Goal: Transaction & Acquisition: Purchase product/service

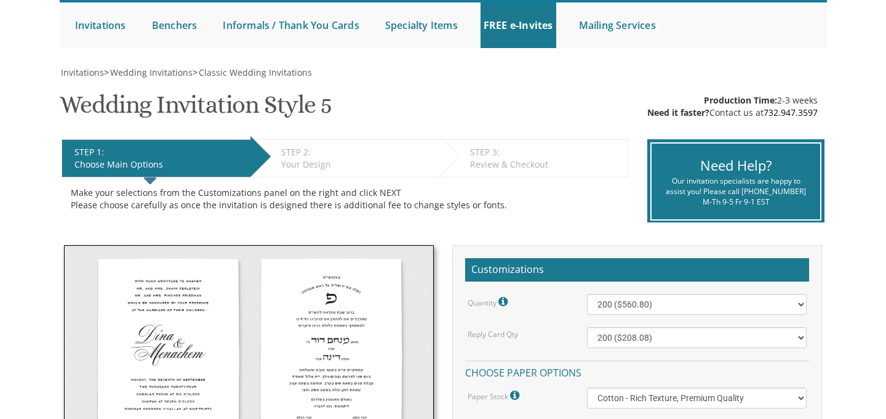
scroll to position [121, 0]
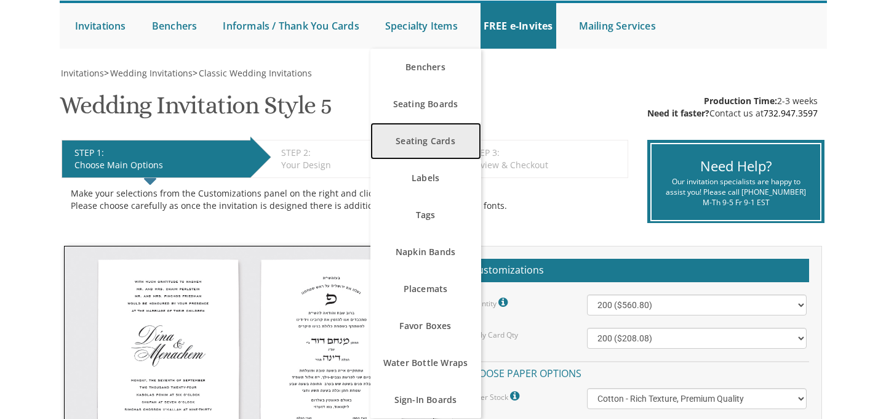
click at [429, 137] on link "Seating Cards" at bounding box center [426, 141] width 111 height 37
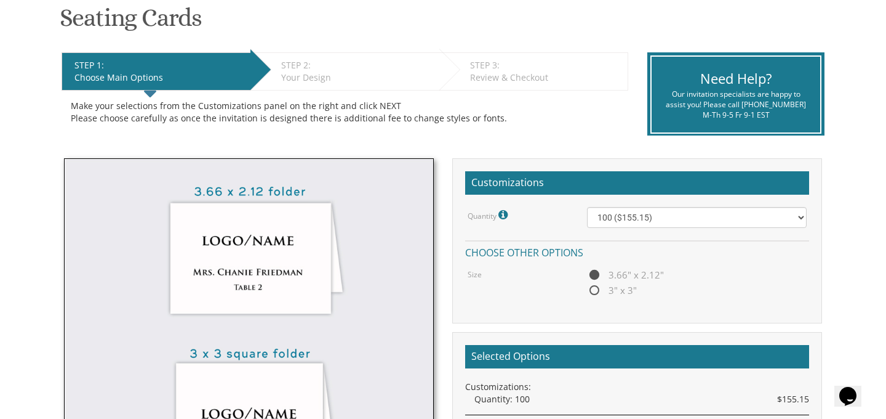
scroll to position [209, 0]
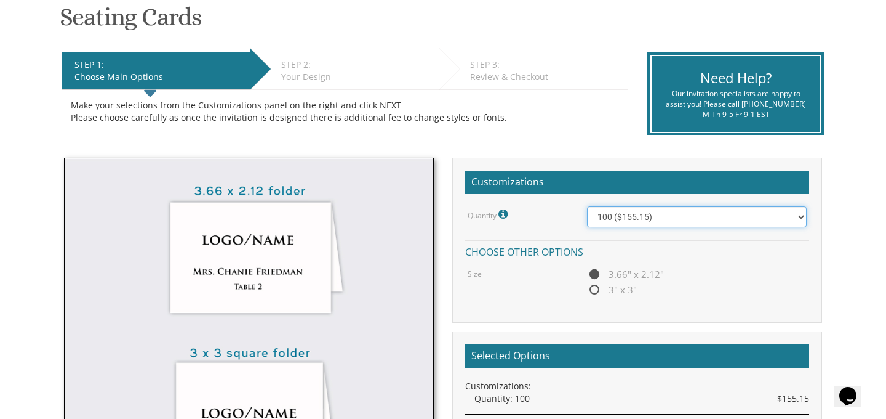
click at [624, 218] on select "100 ($155.15) 200 ($172.55) 300 ($171.80) 400 ($191.75)" at bounding box center [697, 216] width 220 height 21
select select "200"
click at [598, 290] on span "3" x 3"" at bounding box center [612, 289] width 50 height 15
click at [595, 290] on input "3" x 3"" at bounding box center [591, 290] width 8 height 8
radio input "true"
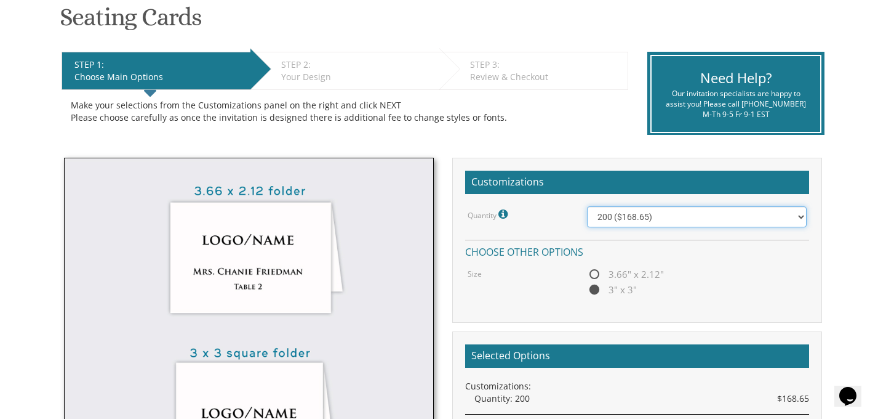
click at [673, 219] on select "100 ($162.00) 200 ($168.65) 300 ($181.30) 400 ($202.65)" at bounding box center [697, 216] width 220 height 21
click at [597, 276] on span "3.66" x 2.12"" at bounding box center [625, 274] width 77 height 15
click at [595, 276] on input "3.66" x 2.12"" at bounding box center [591, 275] width 8 height 8
radio input "true"
click at [593, 287] on span "3" x 3"" at bounding box center [612, 289] width 50 height 15
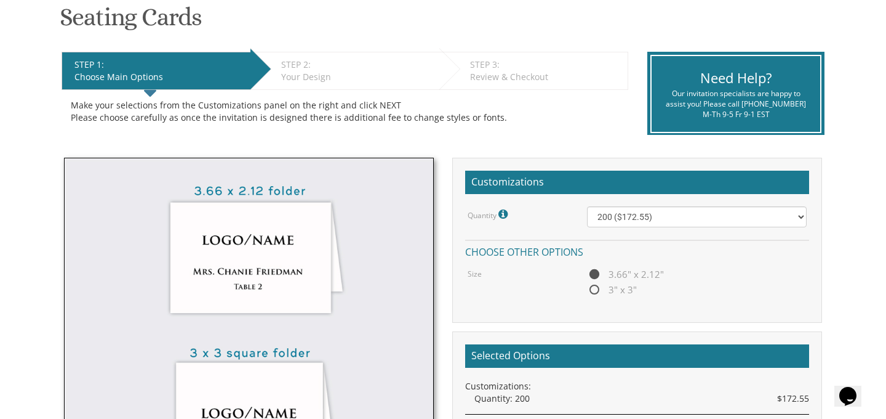
click at [593, 287] on input "3" x 3"" at bounding box center [591, 290] width 8 height 8
radio input "true"
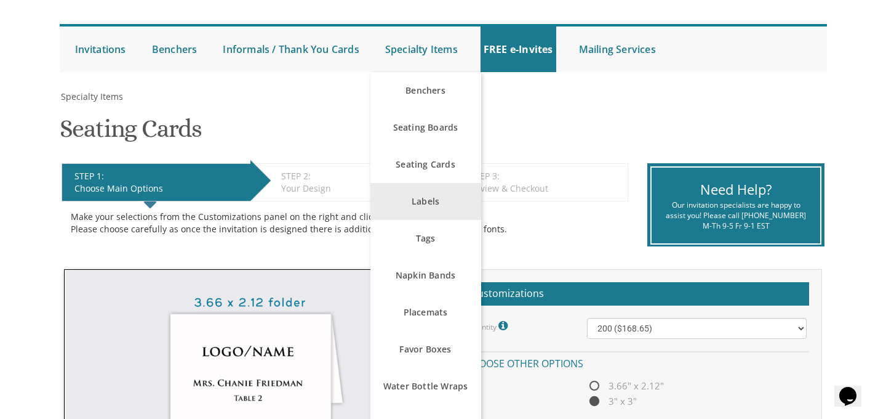
scroll to position [98, 0]
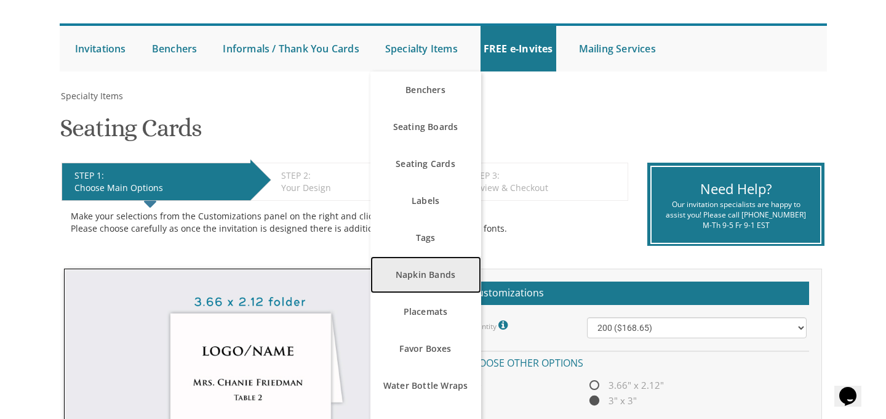
click at [404, 265] on link "Napkin Bands" at bounding box center [426, 274] width 111 height 37
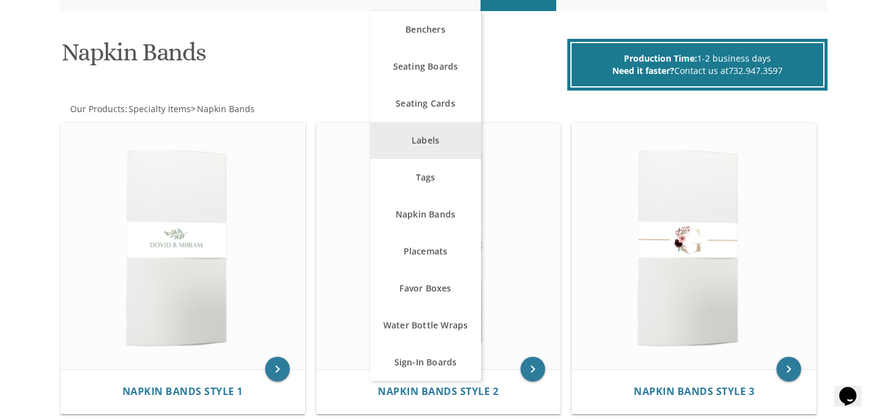
scroll to position [159, 0]
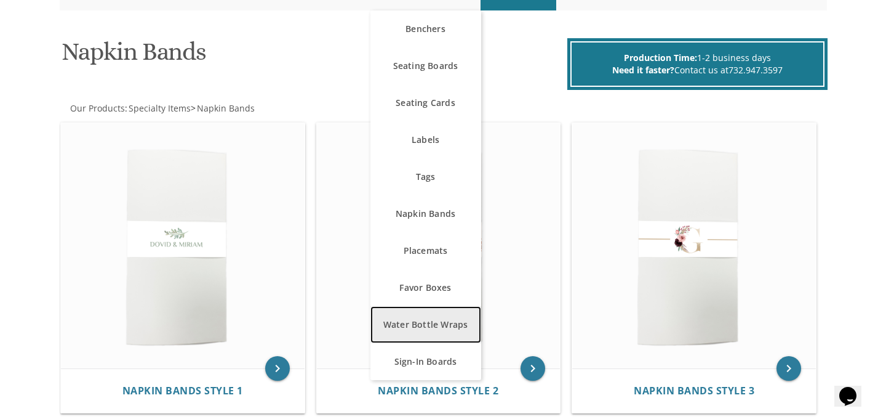
click at [405, 321] on link "Water Bottle Wraps" at bounding box center [426, 324] width 111 height 37
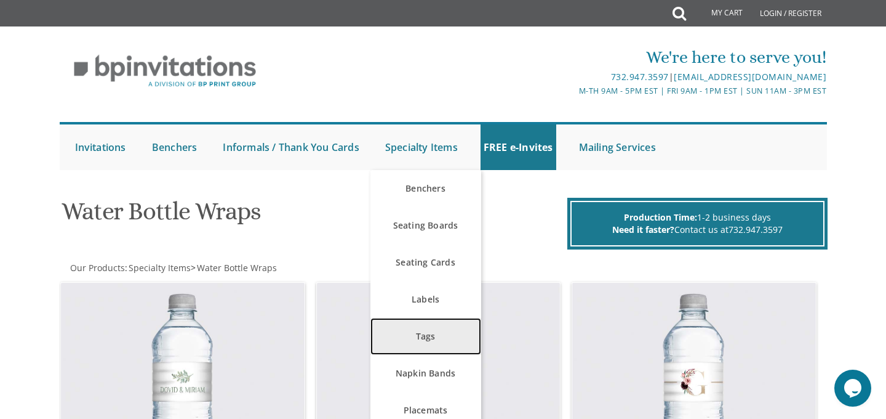
click at [417, 328] on link "Tags" at bounding box center [426, 336] width 111 height 37
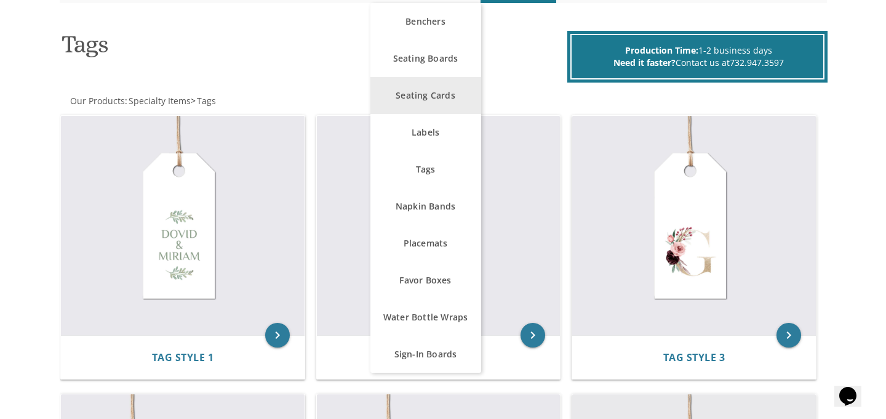
scroll to position [167, 0]
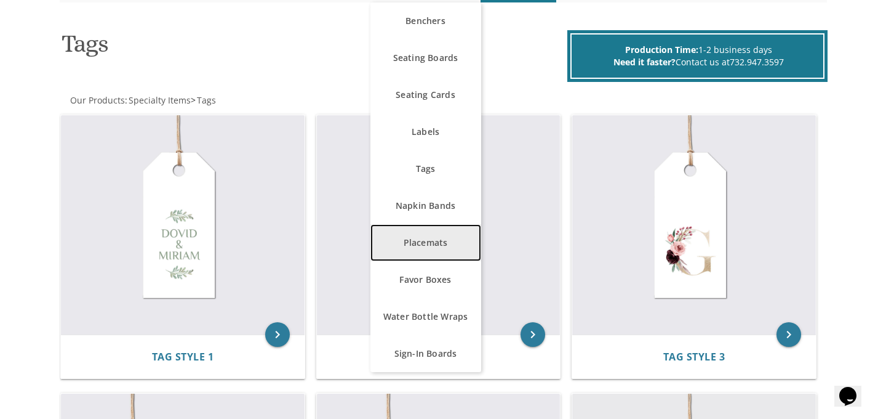
click at [427, 238] on link "Placemats" at bounding box center [426, 242] width 111 height 37
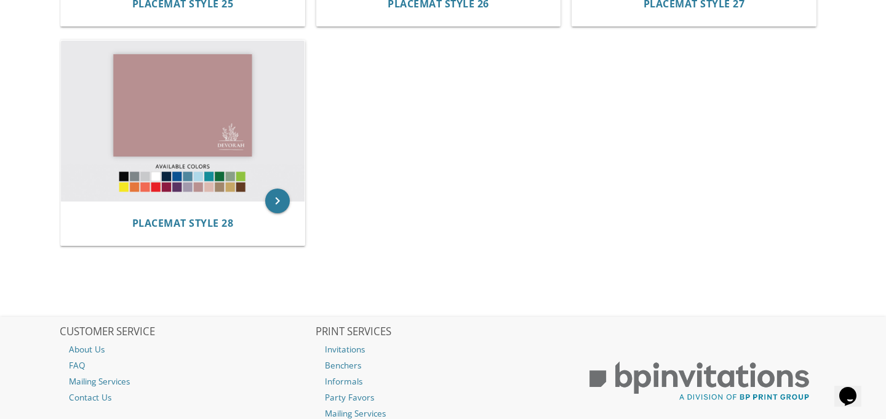
scroll to position [2295, 0]
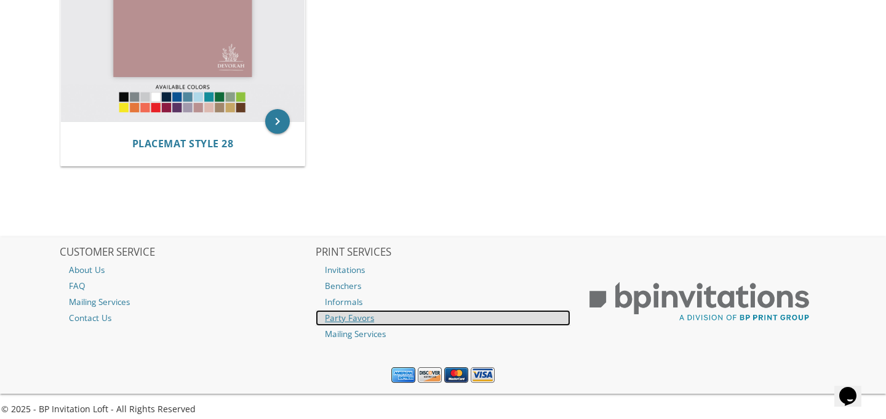
click at [348, 315] on link "Party Favors" at bounding box center [443, 318] width 255 height 16
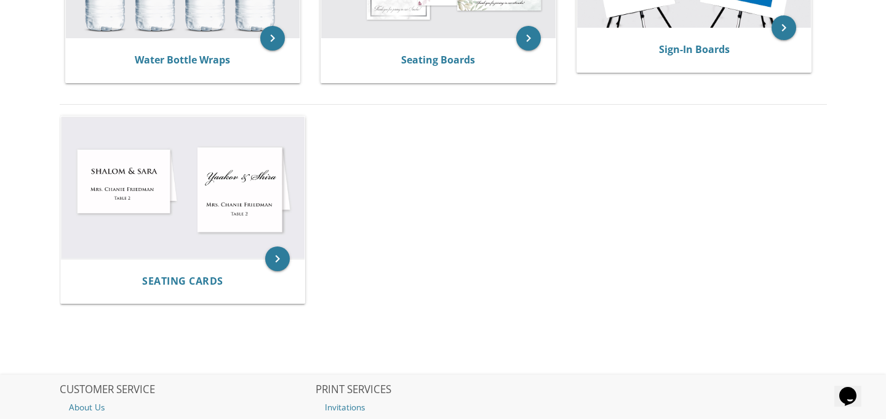
scroll to position [790, 0]
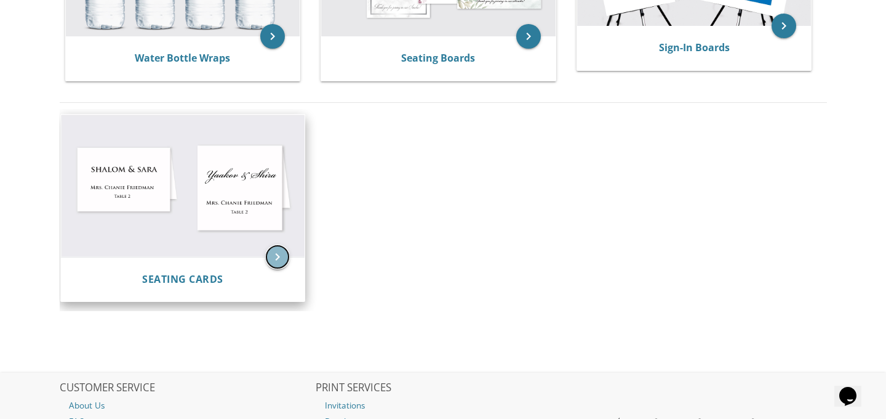
click at [280, 257] on icon "keyboard_arrow_right" at bounding box center [277, 256] width 25 height 25
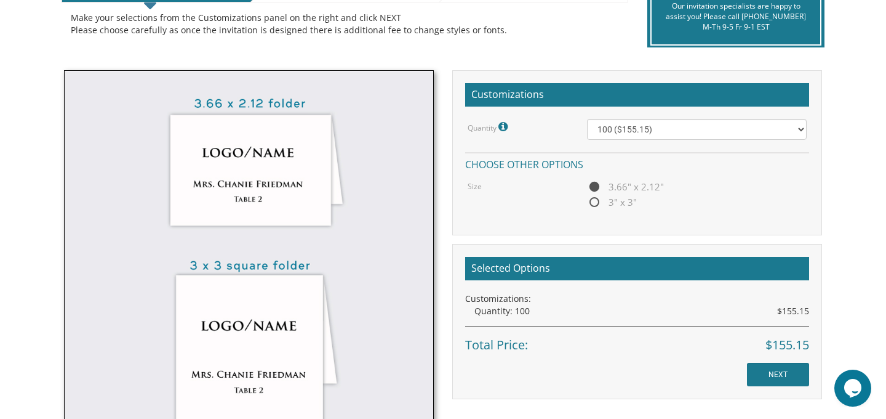
scroll to position [299, 0]
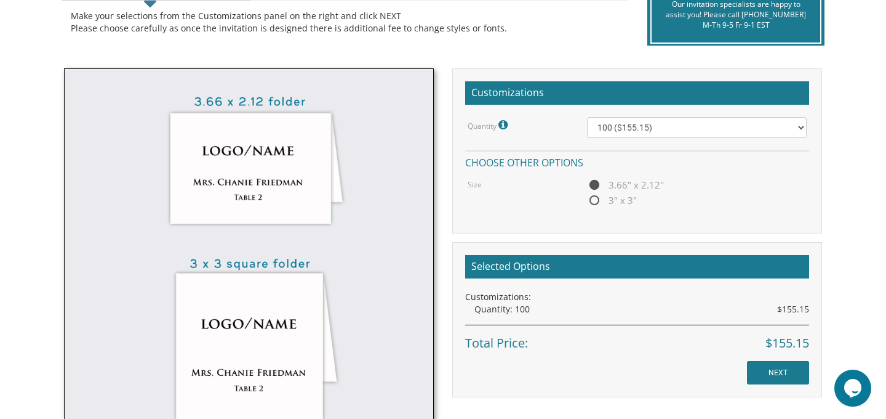
click at [592, 201] on span "3" x 3"" at bounding box center [612, 200] width 50 height 15
click at [592, 201] on input "3" x 3"" at bounding box center [591, 201] width 8 height 8
radio input "true"
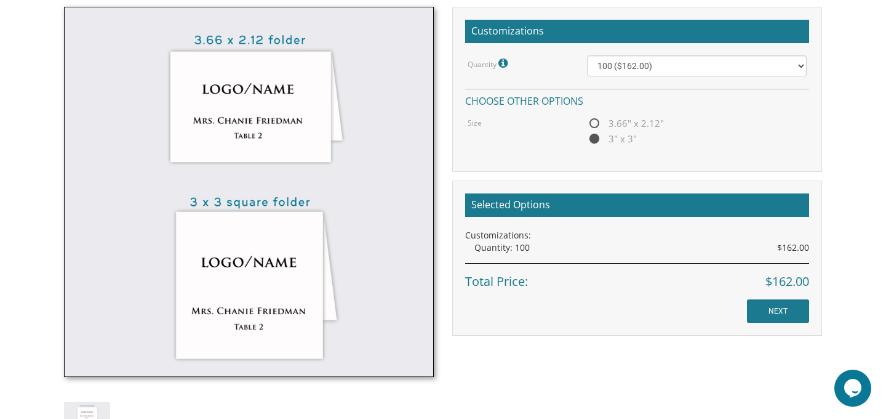
scroll to position [364, 0]
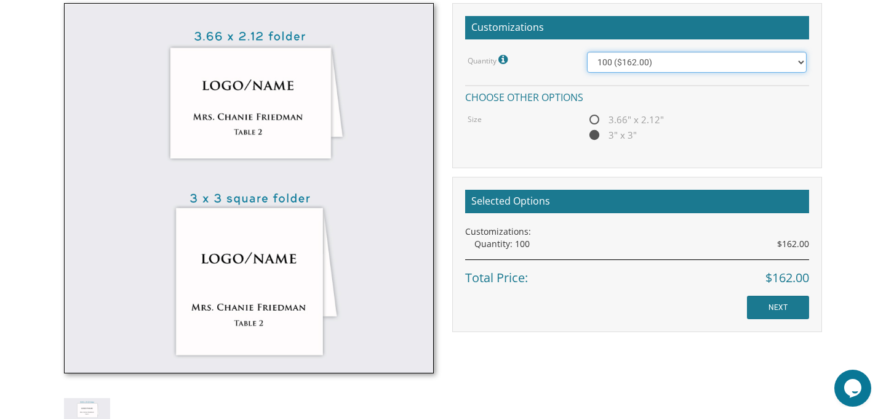
click at [686, 62] on select "100 ($162.00) 200 ($168.65) 300 ($181.30) 400 ($202.65)" at bounding box center [697, 62] width 220 height 21
select select "200"
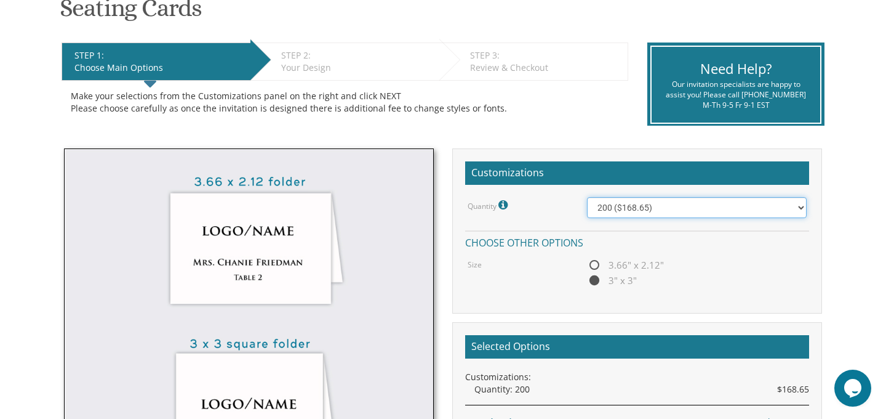
scroll to position [206, 0]
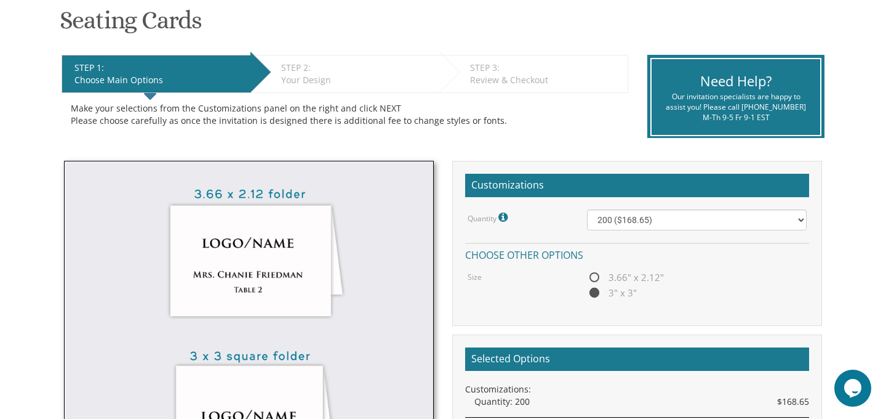
click at [318, 79] on div "Your Design" at bounding box center [357, 80] width 152 height 12
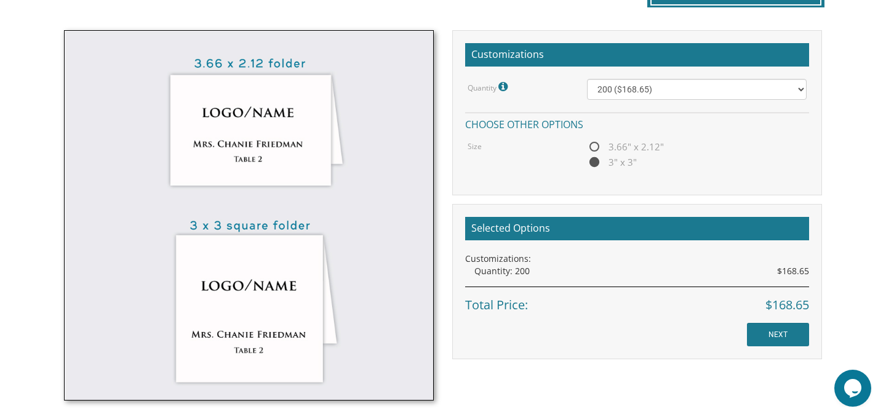
scroll to position [339, 0]
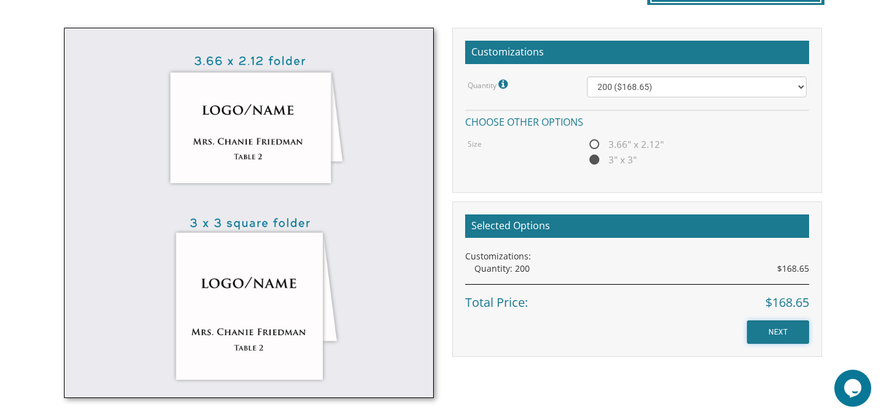
click at [769, 335] on input "NEXT" at bounding box center [778, 331] width 62 height 23
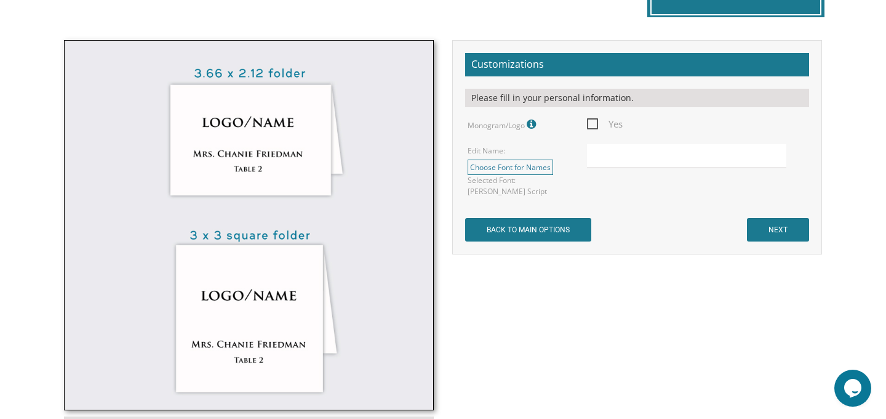
scroll to position [322, 0]
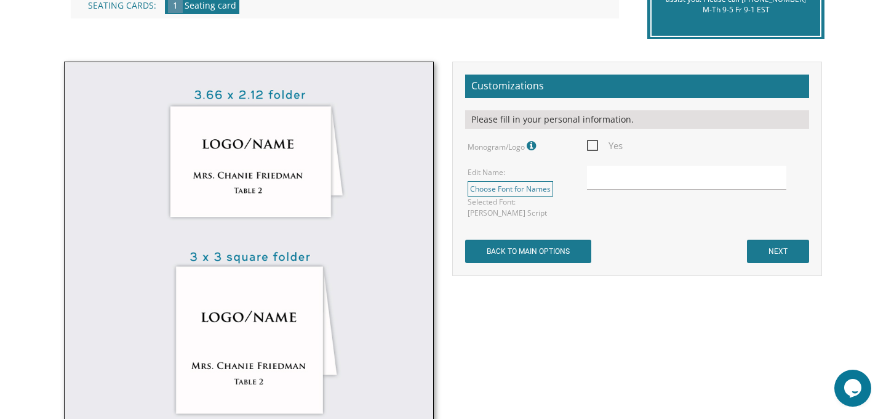
click at [590, 142] on span "Yes" at bounding box center [605, 145] width 36 height 15
click at [590, 142] on input "Yes" at bounding box center [591, 144] width 8 height 8
checkbox input "true"
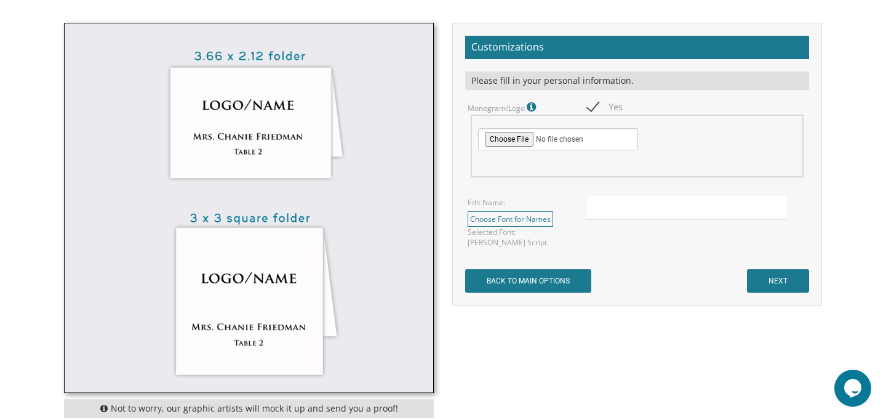
scroll to position [364, 0]
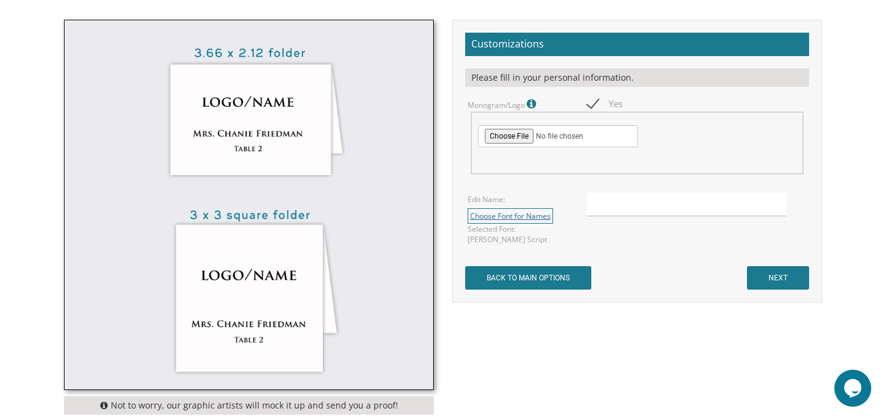
click at [530, 219] on link "Choose Font for Names" at bounding box center [511, 215] width 86 height 15
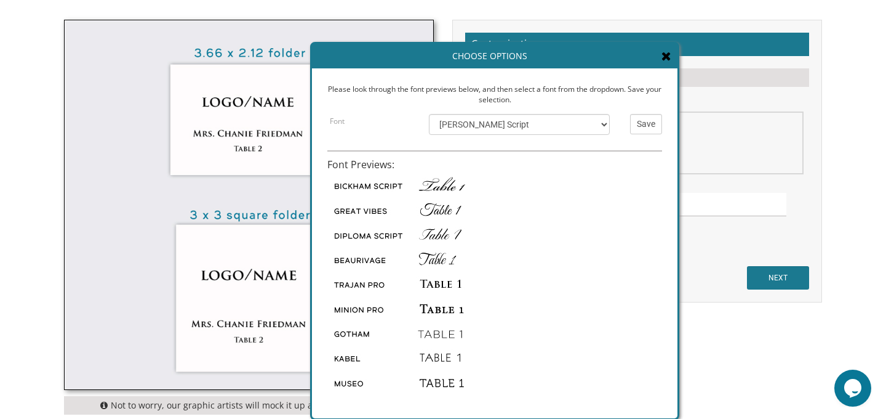
click at [666, 58] on icon at bounding box center [667, 56] width 10 height 12
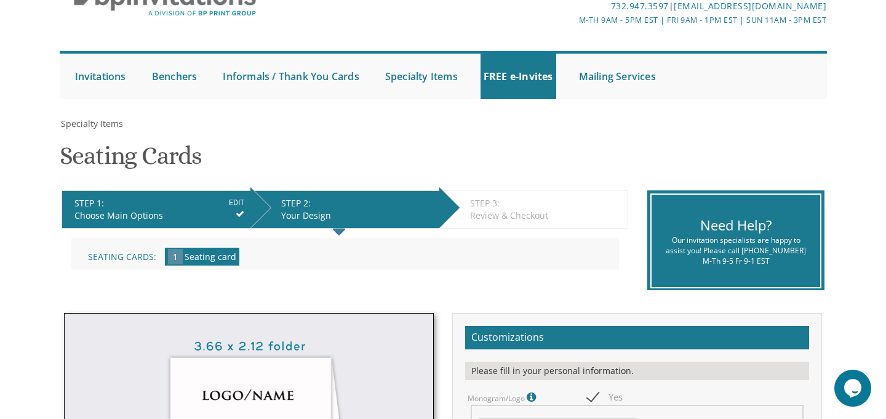
scroll to position [0, 0]
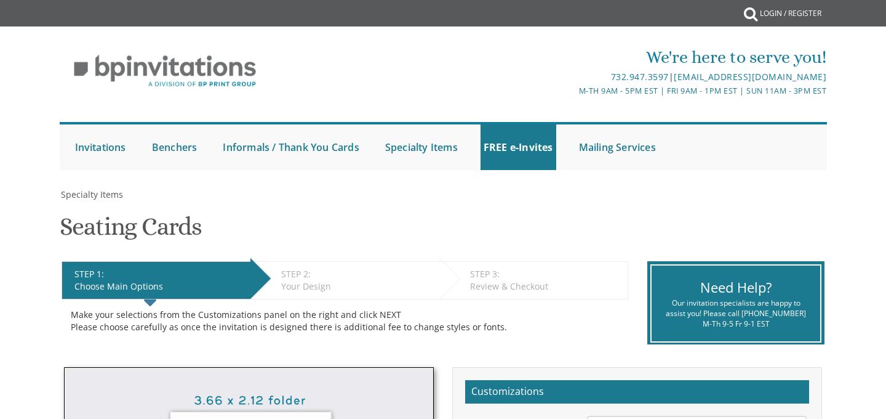
select select "200"
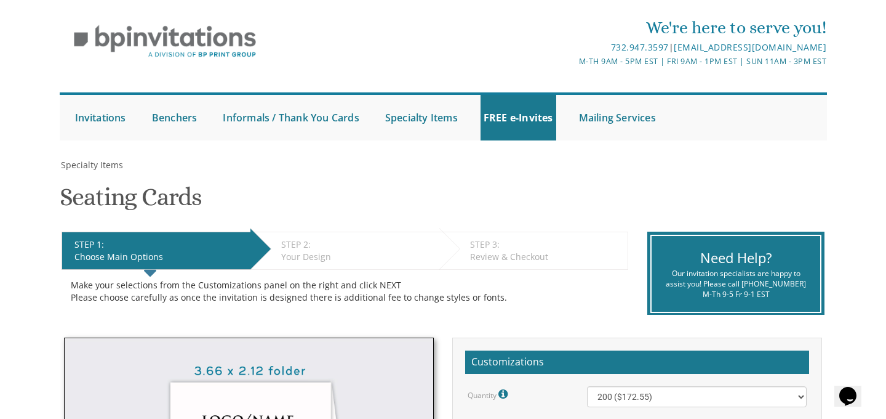
scroll to position [42, 0]
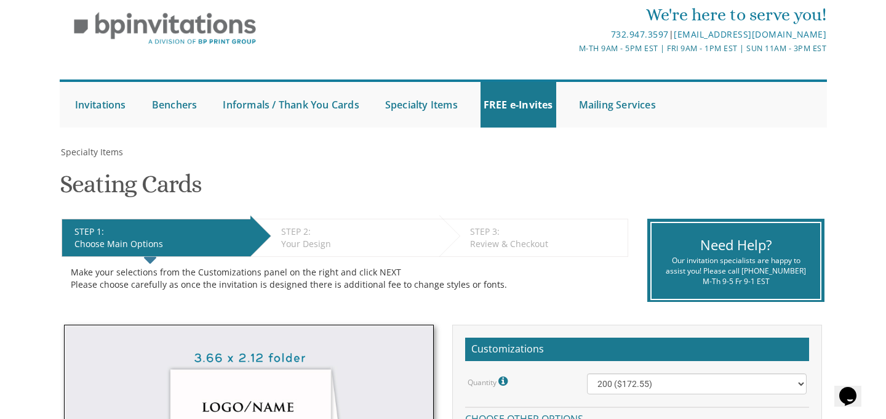
click at [313, 243] on div "Your Design" at bounding box center [357, 244] width 152 height 12
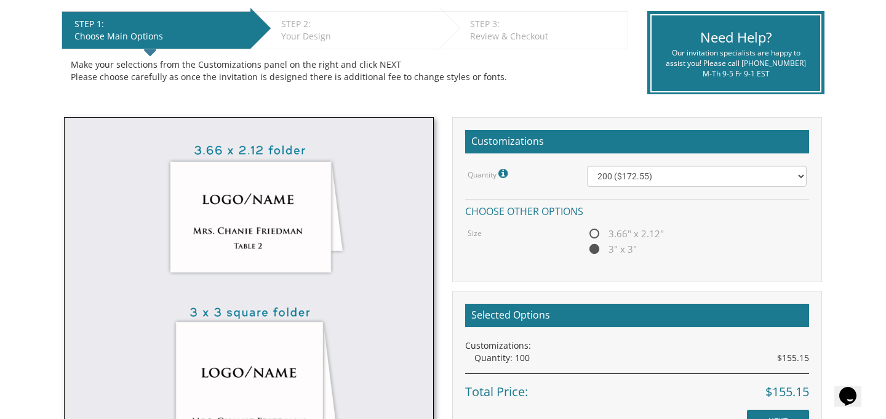
scroll to position [382, 0]
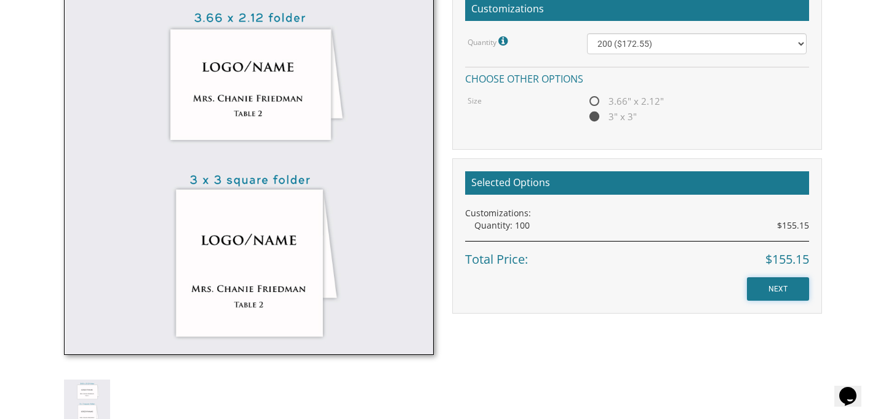
click at [779, 283] on input "NEXT" at bounding box center [778, 288] width 62 height 23
click at [776, 291] on input "NEXT" at bounding box center [778, 288] width 62 height 23
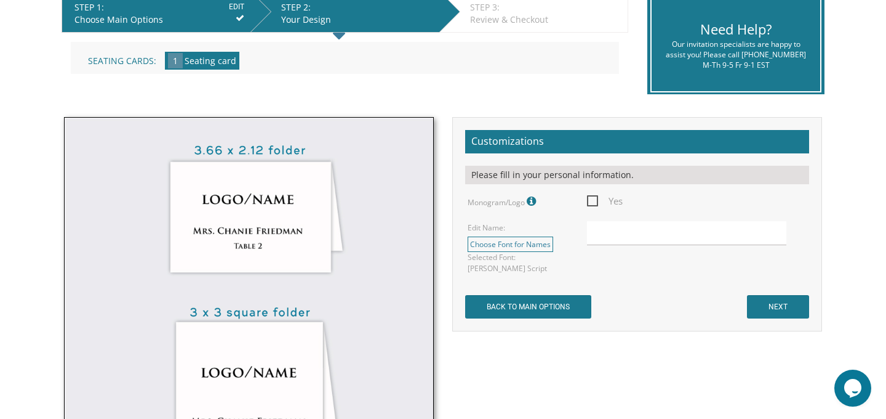
scroll to position [307, 0]
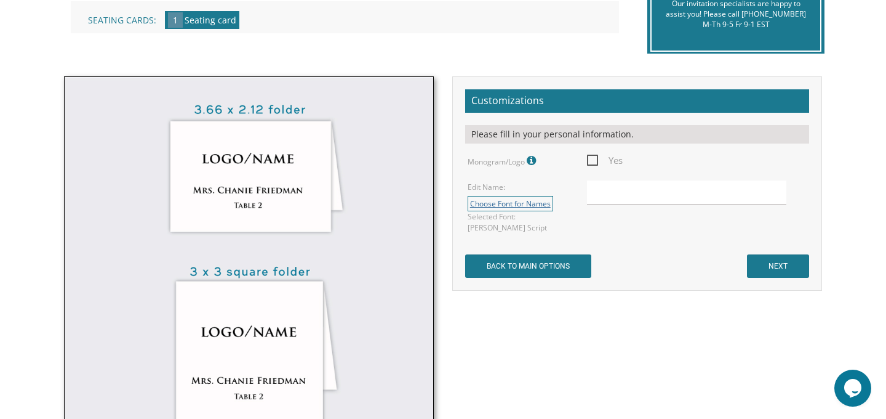
click at [512, 201] on link "Choose Font for Names" at bounding box center [511, 203] width 86 height 15
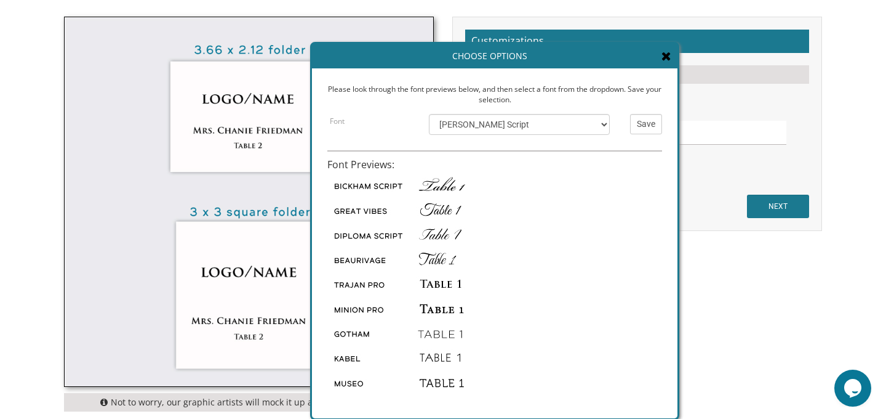
scroll to position [385, 0]
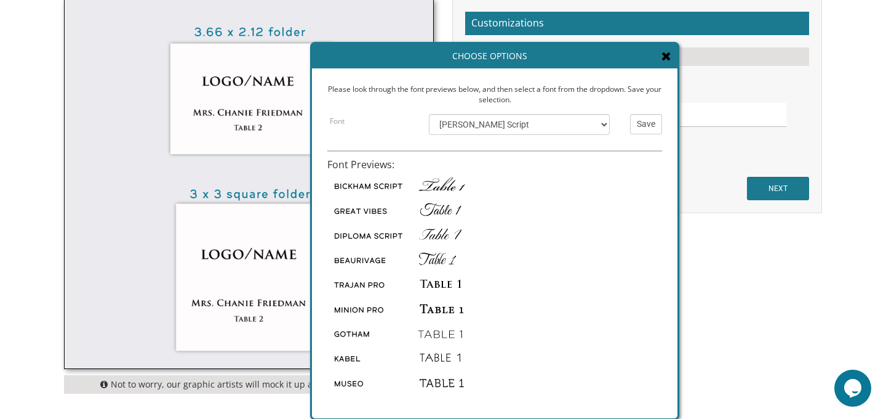
click at [451, 284] on img at bounding box center [424, 282] width 192 height 25
click at [669, 61] on icon at bounding box center [667, 56] width 10 height 12
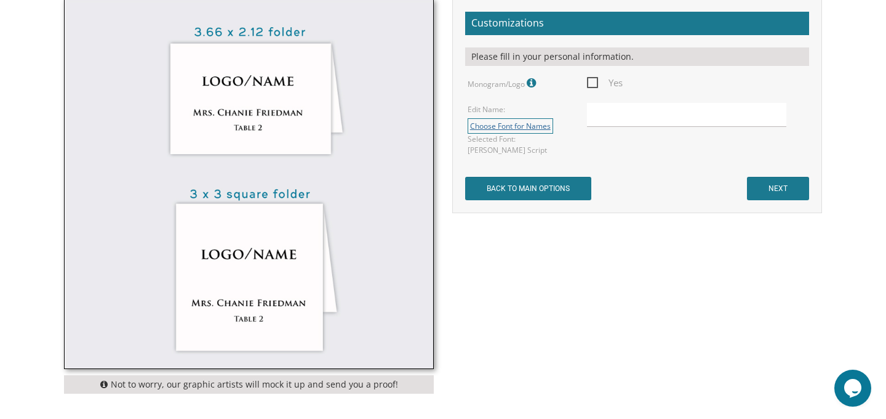
click at [532, 128] on link "Choose Font for Names" at bounding box center [511, 125] width 86 height 15
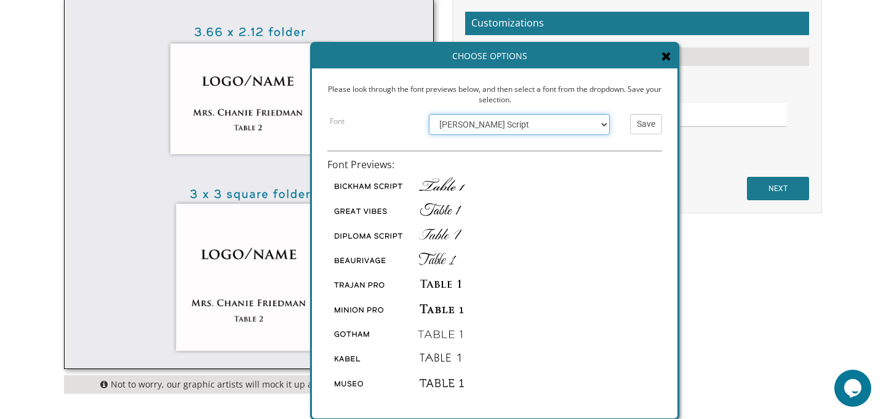
click at [580, 121] on select "Bickham Script Great Vibes Diploma Script Beaurivage Trajan Pro Minion Pro Goth…" at bounding box center [519, 124] width 180 height 21
select select "/store/pc/catalog/trajan-sc.jpg"
click at [651, 131] on input "Save" at bounding box center [646, 124] width 32 height 20
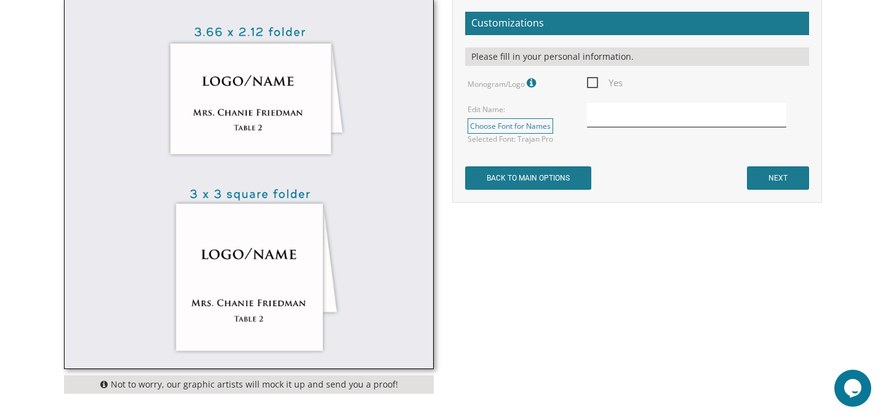
click at [636, 124] on input "text" at bounding box center [687, 115] width 200 height 24
type input "S"
type input "M"
type input "Stacey & Bennet Schwartz"
click at [769, 173] on input "NEXT" at bounding box center [778, 177] width 62 height 23
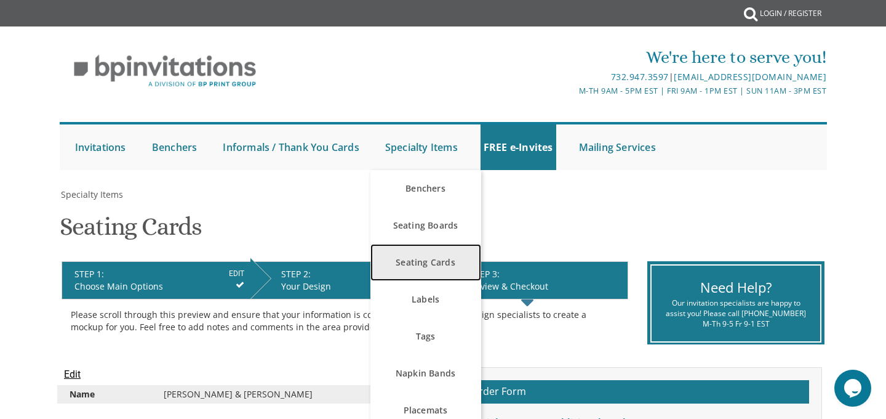
click at [429, 257] on link "Seating Cards" at bounding box center [426, 262] width 111 height 37
click at [415, 267] on link "Seating Cards" at bounding box center [426, 262] width 111 height 37
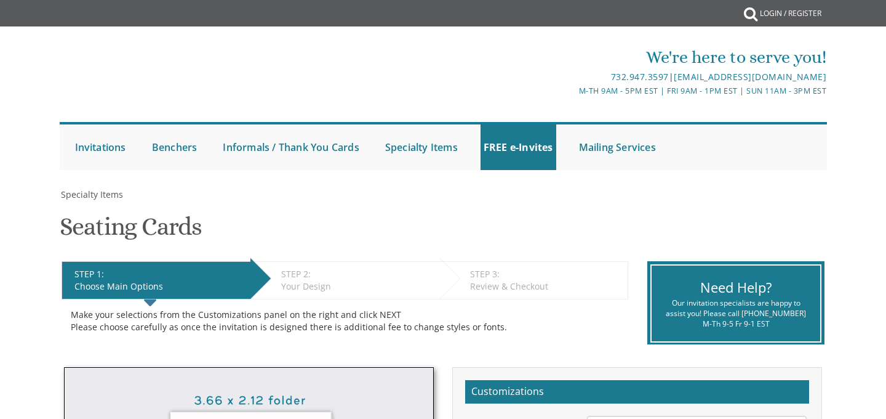
select select "200"
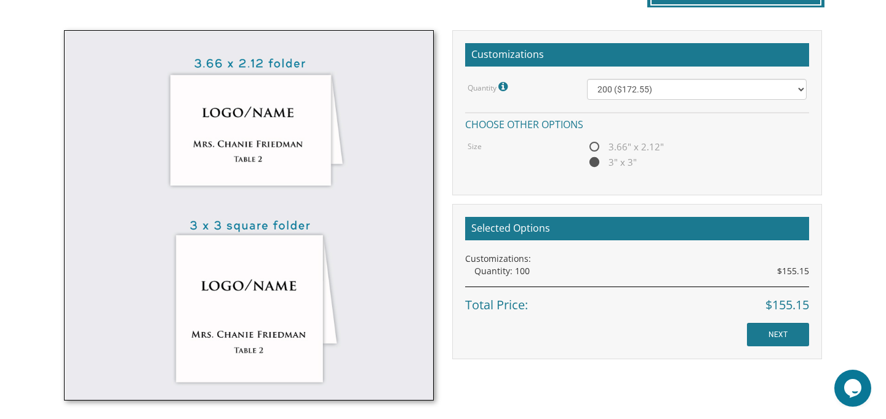
scroll to position [334, 0]
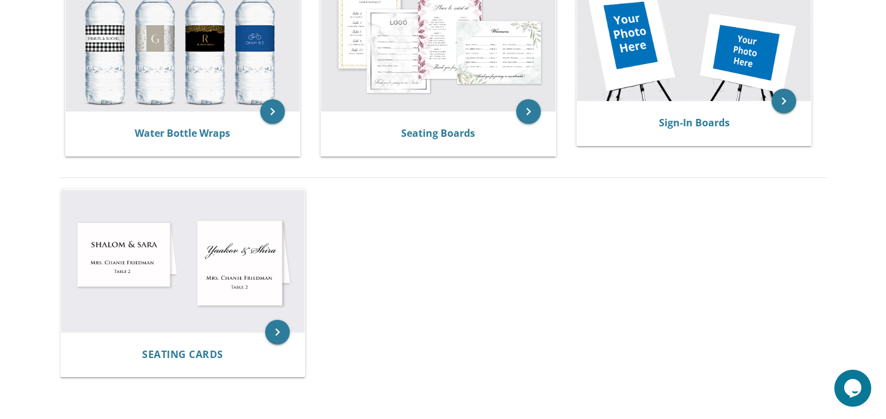
scroll to position [707, 0]
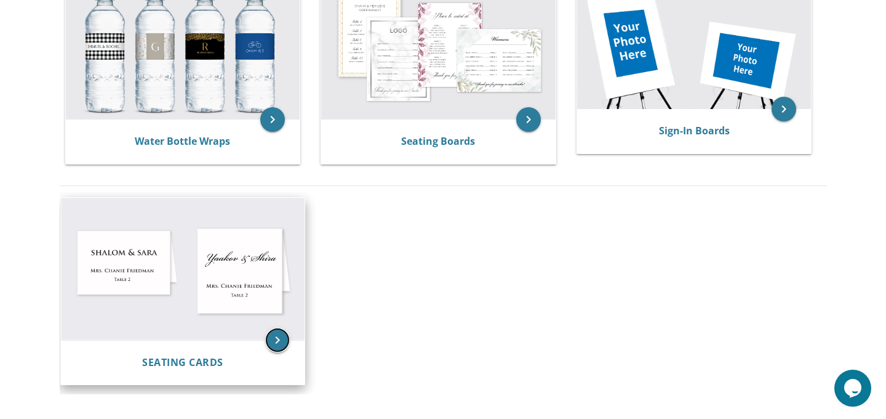
click at [276, 336] on icon "keyboard_arrow_right" at bounding box center [277, 340] width 25 height 25
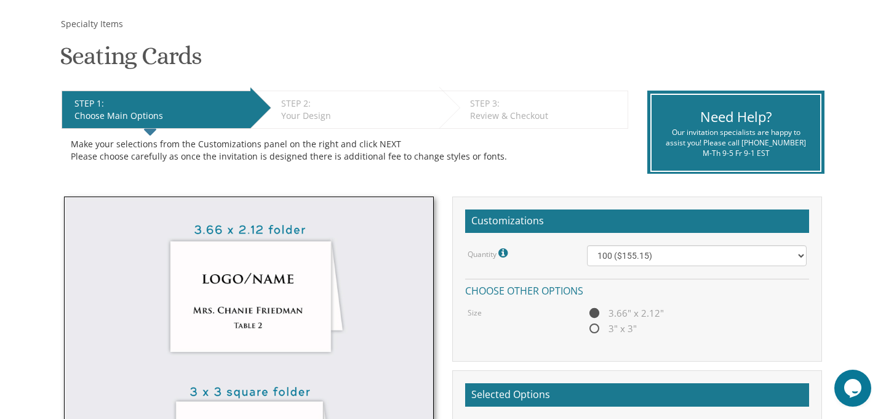
scroll to position [170, 0]
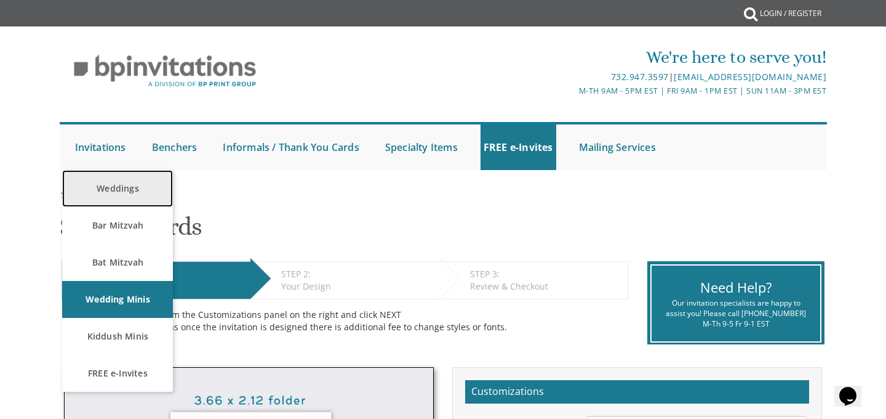
click at [116, 189] on link "Weddings" at bounding box center [117, 188] width 111 height 37
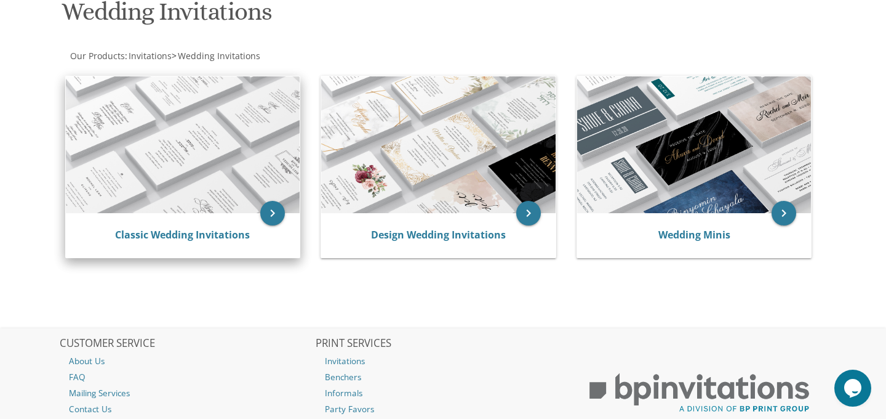
scroll to position [203, 0]
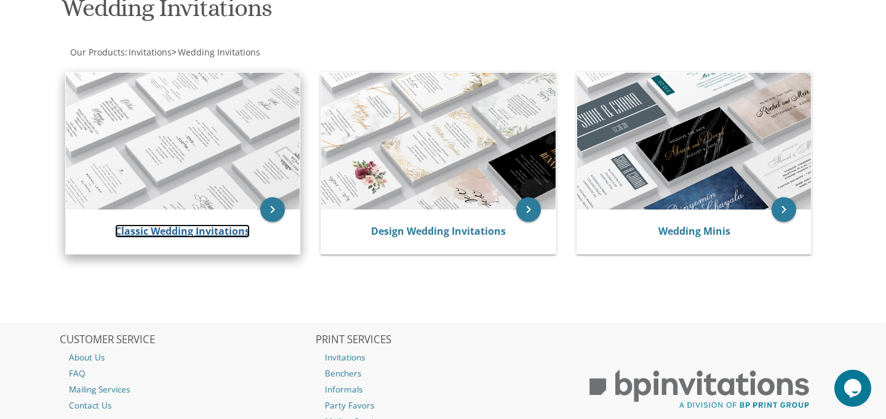
click at [209, 231] on link "Classic Wedding Invitations" at bounding box center [182, 231] width 135 height 14
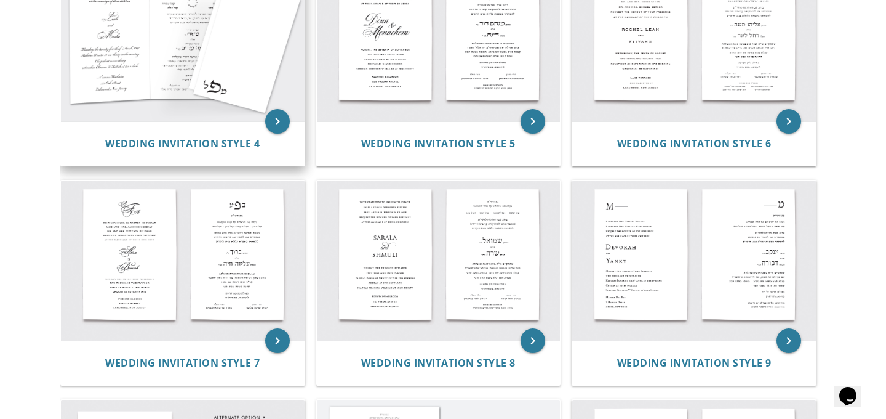
scroll to position [500, 0]
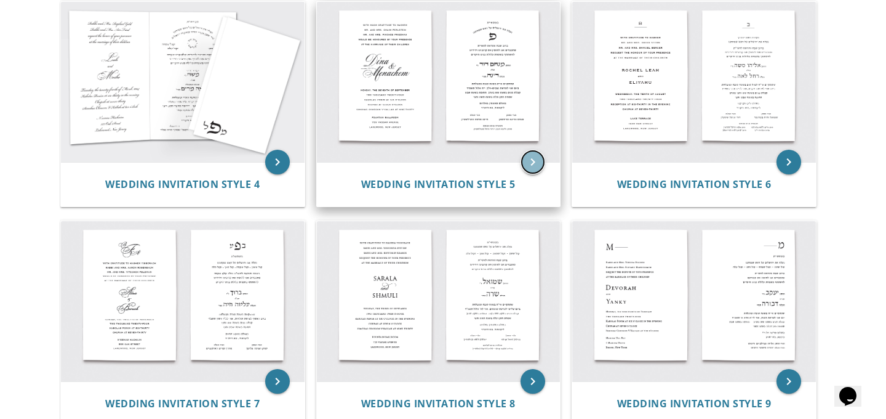
click at [526, 161] on icon "keyboard_arrow_right" at bounding box center [533, 162] width 25 height 25
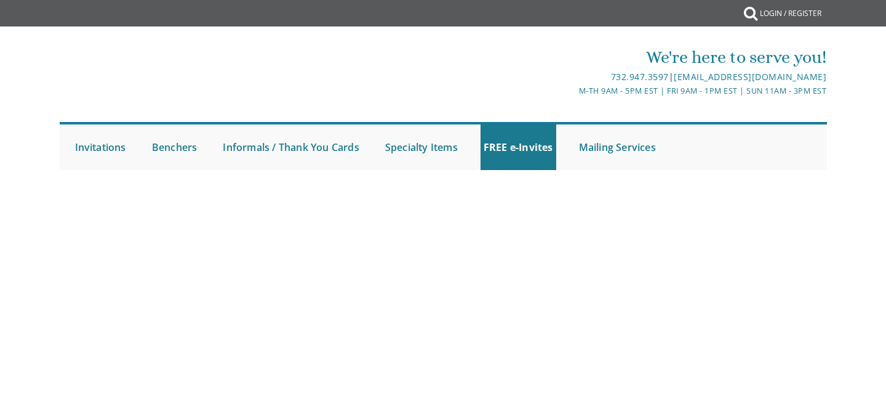
click at [404, 72] on div "732.947.3597 | [EMAIL_ADDRESS][DOMAIN_NAME]" at bounding box center [571, 77] width 511 height 15
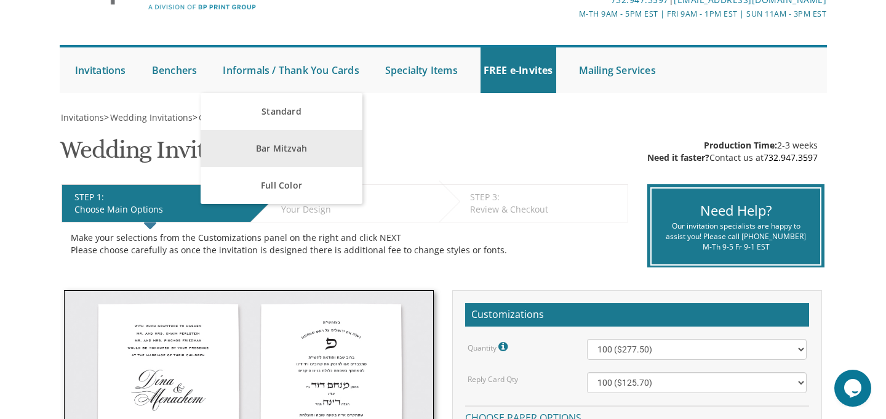
scroll to position [361, 0]
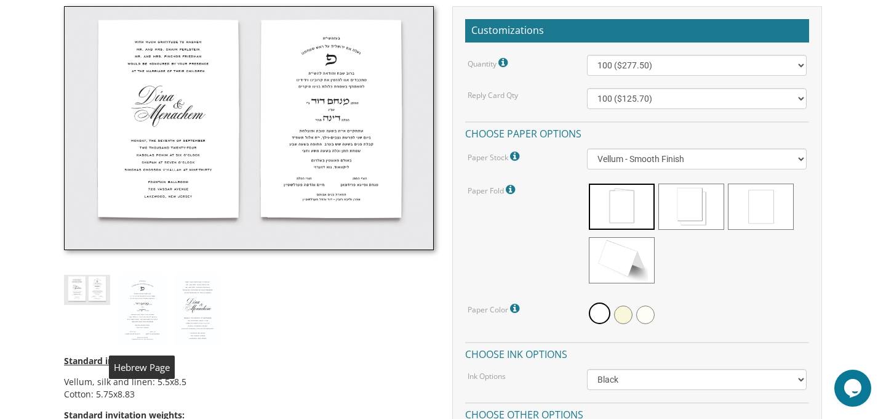
click at [142, 306] on img at bounding box center [142, 310] width 46 height 71
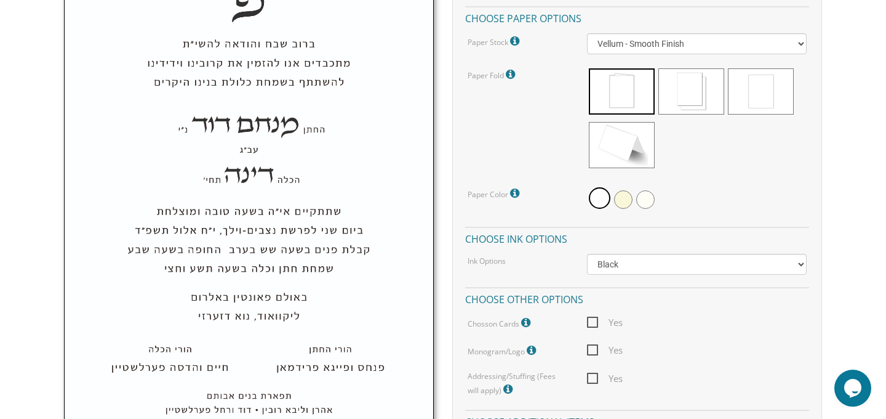
scroll to position [710, 0]
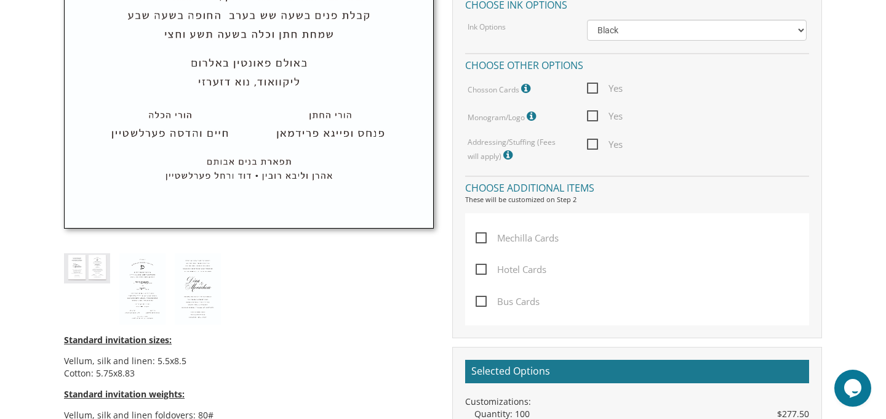
click at [82, 270] on img at bounding box center [87, 268] width 46 height 30
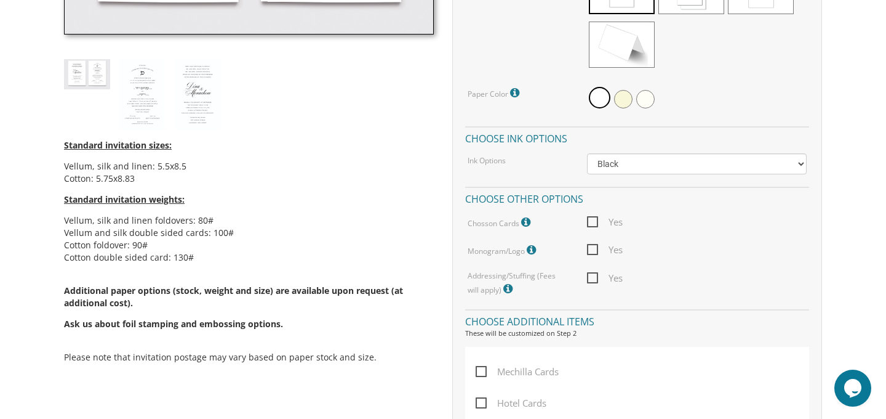
scroll to position [573, 0]
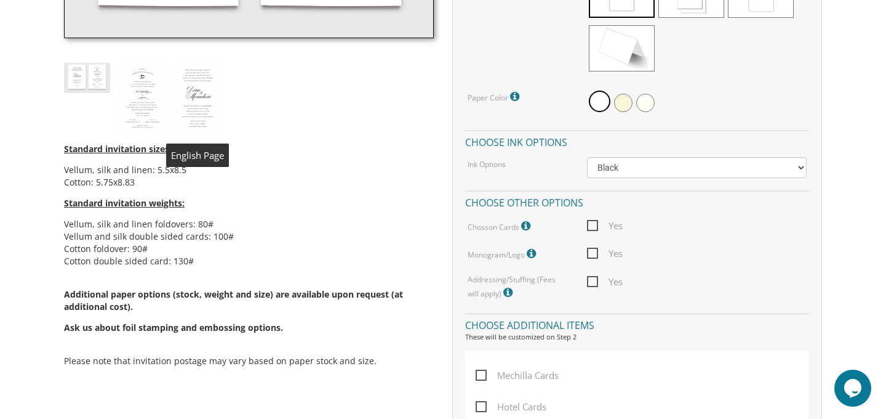
click at [198, 116] on img at bounding box center [198, 98] width 46 height 71
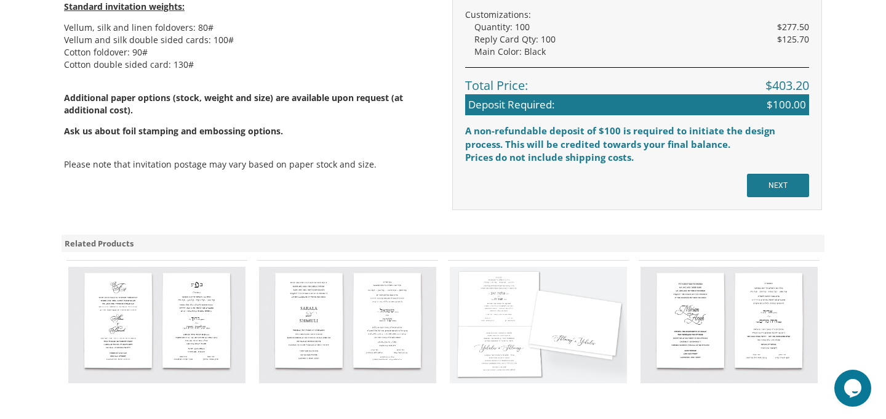
scroll to position [1100, 0]
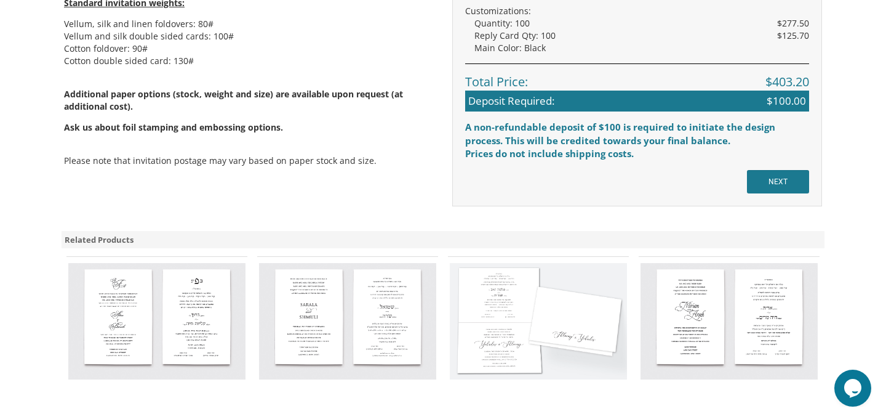
click at [152, 330] on img at bounding box center [156, 321] width 177 height 116
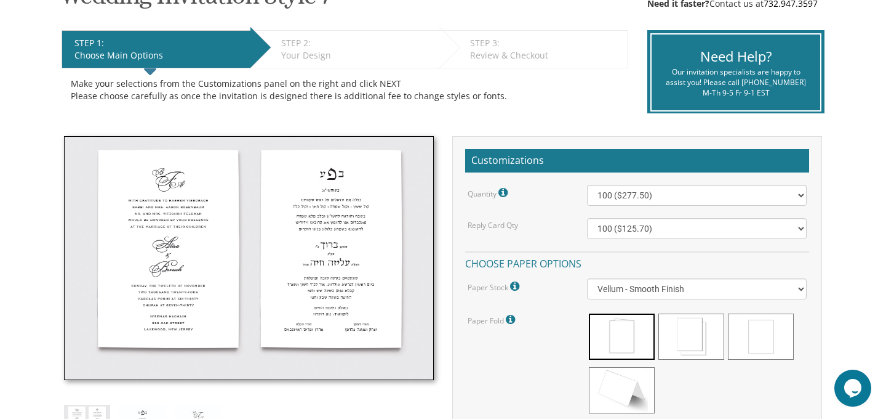
scroll to position [251, 0]
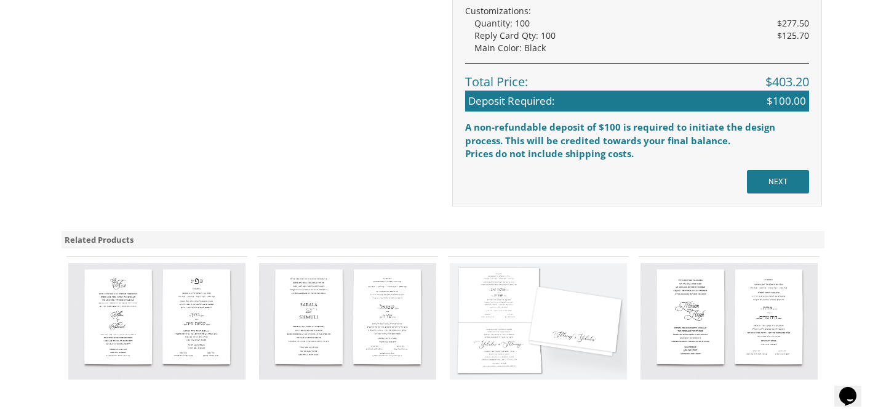
click at [688, 310] on img at bounding box center [729, 321] width 177 height 116
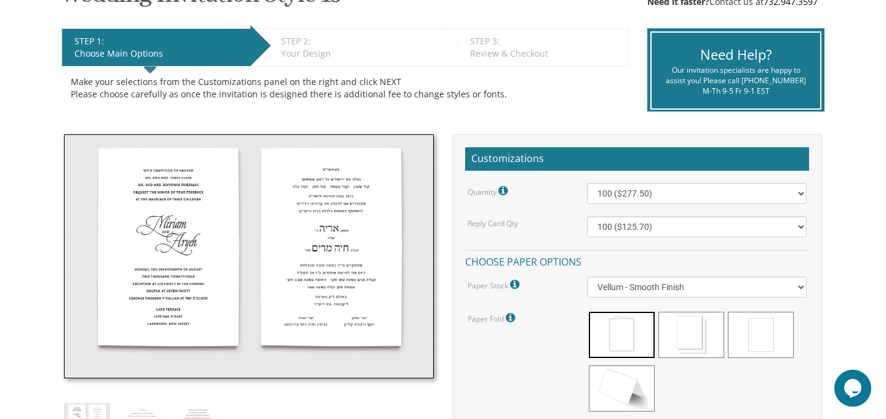
scroll to position [246, 0]
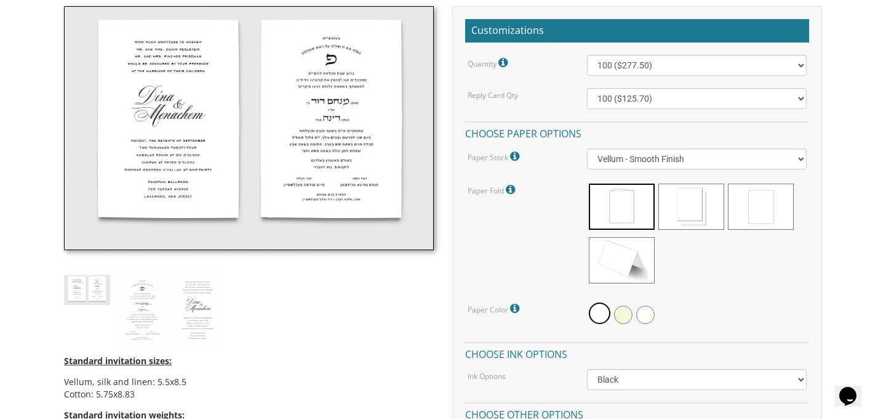
scroll to position [361, 0]
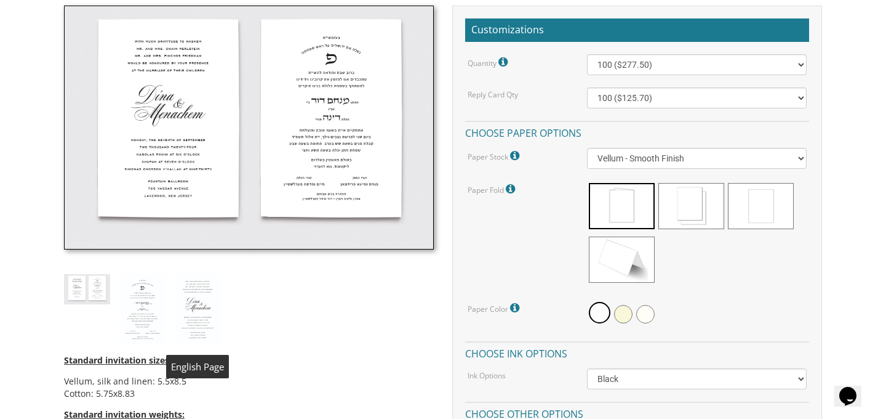
click at [204, 294] on img at bounding box center [198, 309] width 46 height 71
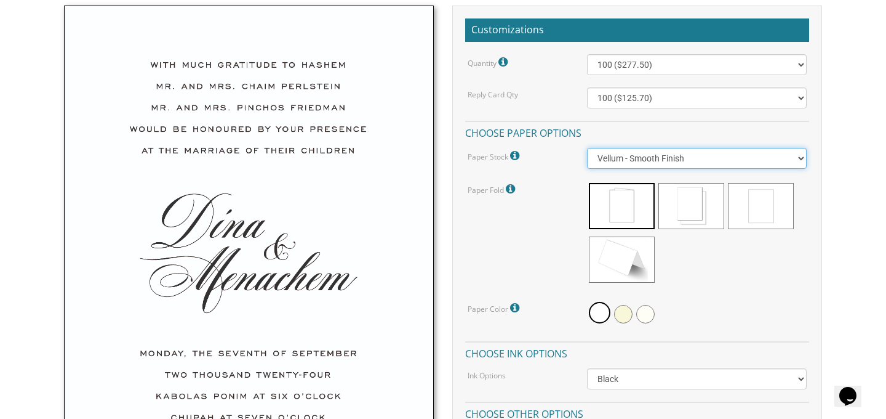
click at [609, 161] on select "Vellum - Smooth Finish Linen - Subtle Embossed Crosshatch Texture Silk - Soft, …" at bounding box center [697, 158] width 220 height 21
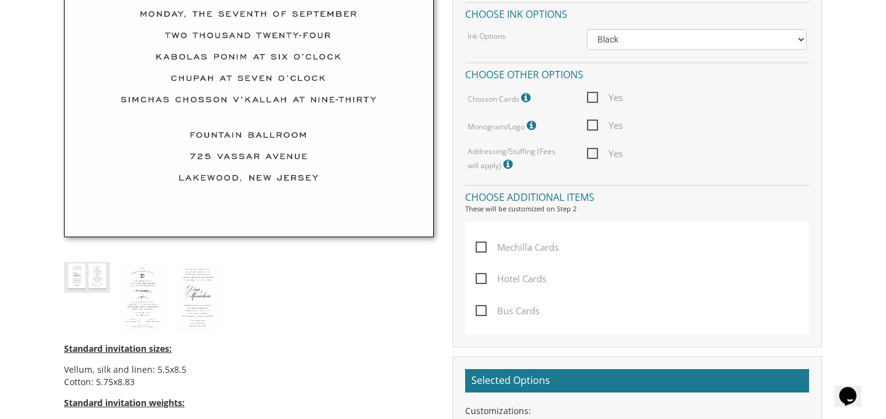
scroll to position [705, 0]
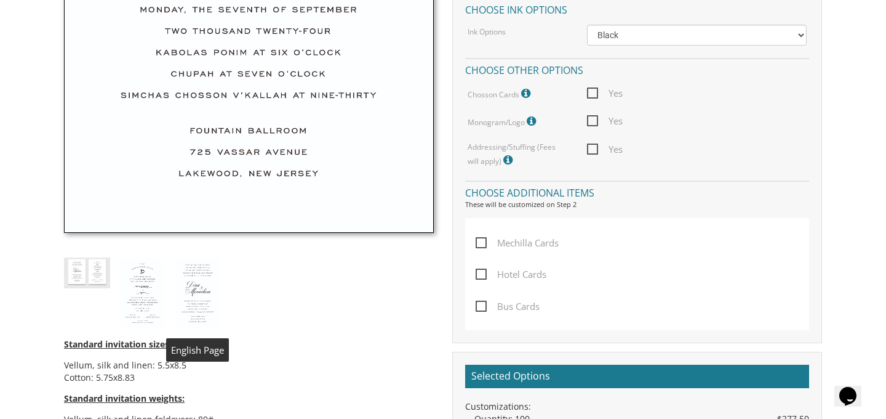
click at [199, 284] on img at bounding box center [198, 292] width 46 height 71
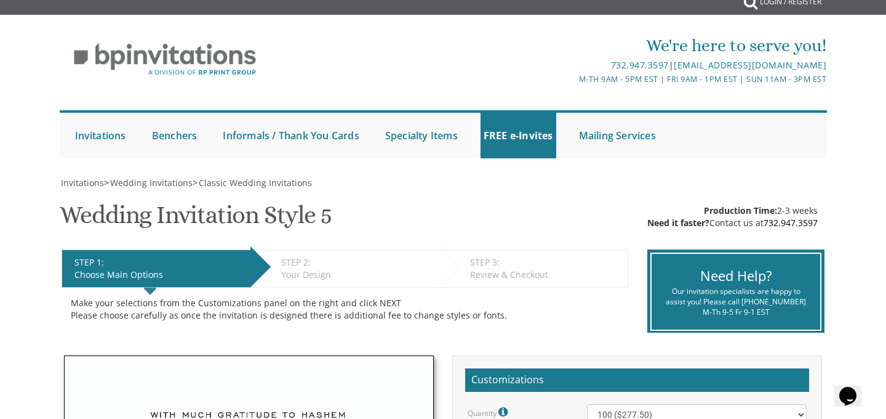
scroll to position [0, 0]
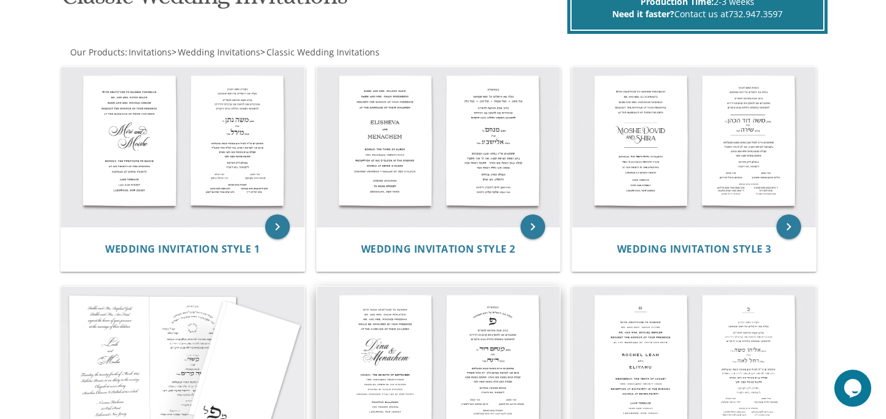
scroll to position [214, 0]
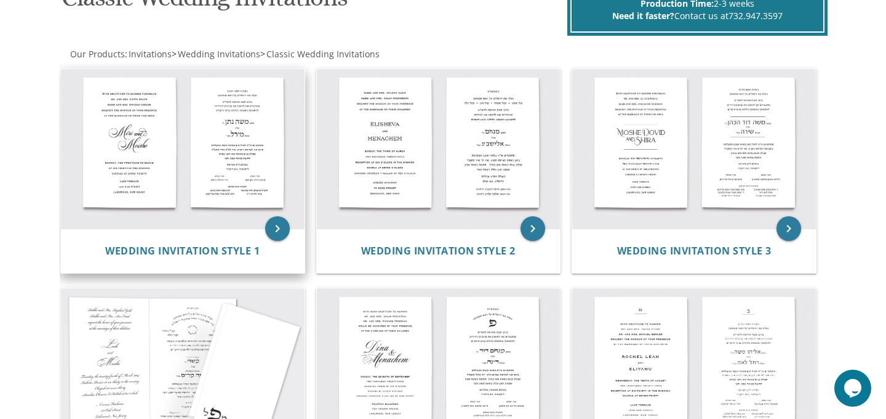
click at [140, 132] on img at bounding box center [183, 149] width 244 height 160
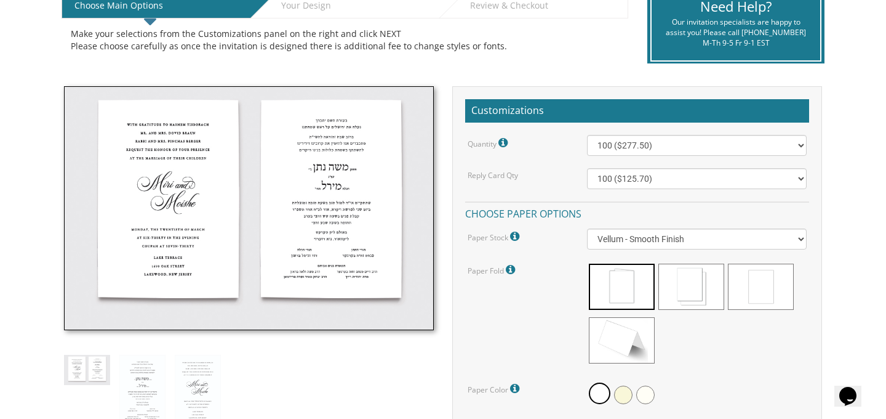
click at [193, 206] on img at bounding box center [249, 208] width 370 height 244
click at [200, 369] on img at bounding box center [198, 390] width 46 height 71
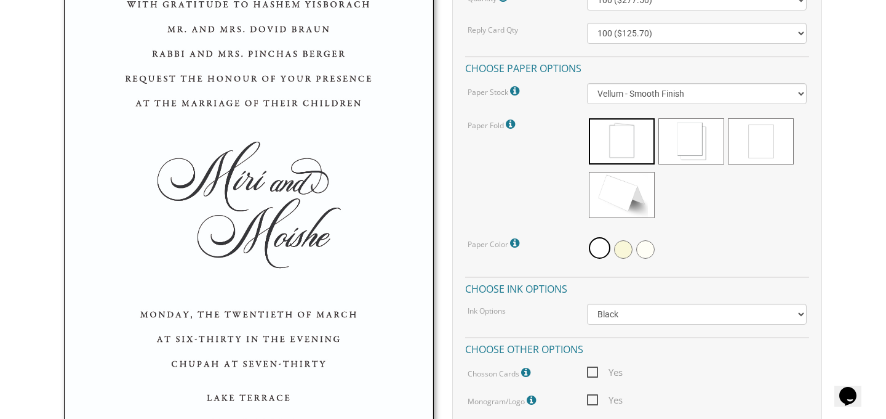
scroll to position [238, 0]
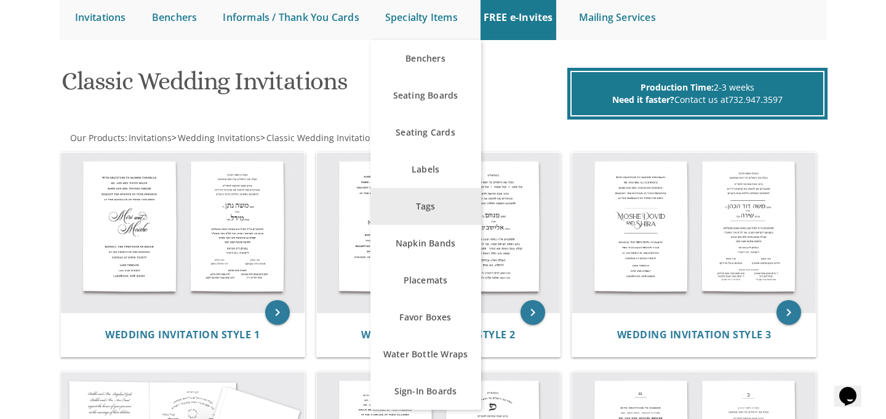
scroll to position [131, 0]
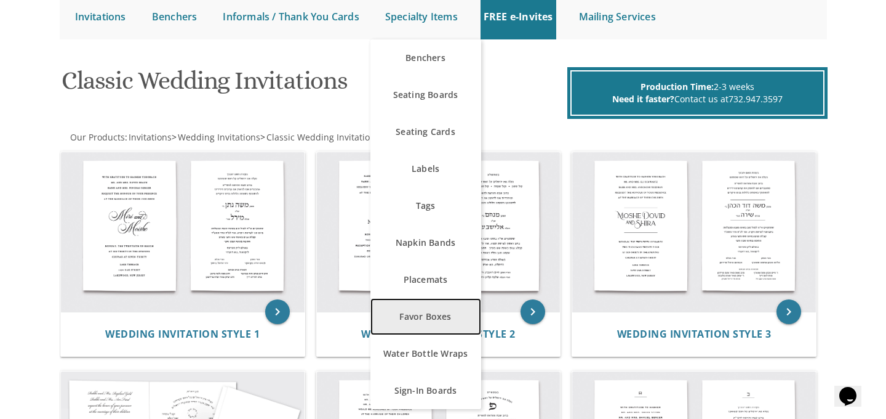
click at [428, 308] on link "Favor Boxes" at bounding box center [426, 316] width 111 height 37
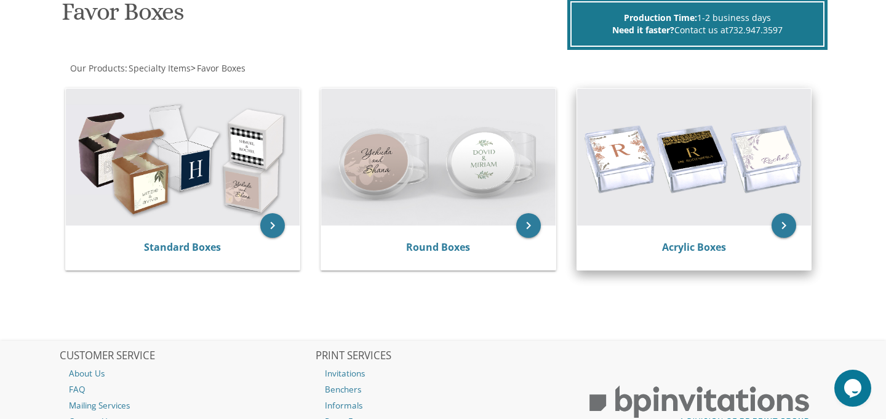
scroll to position [200, 0]
click at [677, 153] on img at bounding box center [694, 156] width 235 height 137
click at [783, 223] on icon "keyboard_arrow_right" at bounding box center [784, 224] width 25 height 25
click at [630, 150] on img at bounding box center [694, 156] width 235 height 137
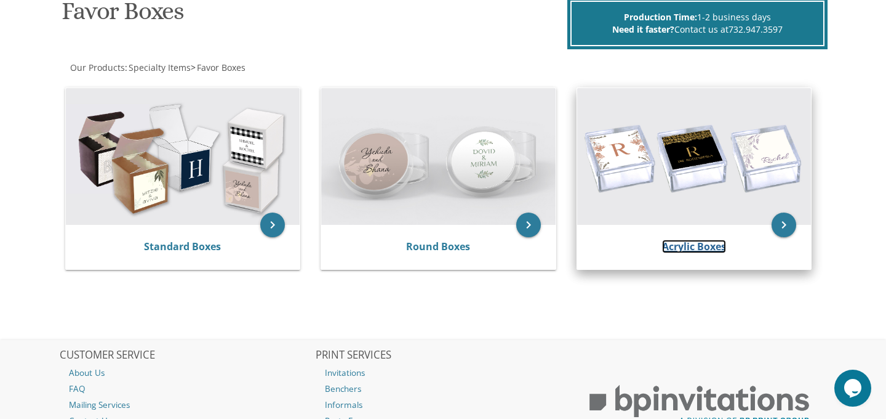
click at [673, 242] on link "Acrylic Boxes" at bounding box center [694, 246] width 64 height 14
click at [689, 250] on link "Acrylic Boxes" at bounding box center [694, 246] width 64 height 14
click at [789, 217] on icon "keyboard_arrow_right" at bounding box center [784, 224] width 25 height 25
click at [771, 158] on img at bounding box center [694, 156] width 235 height 137
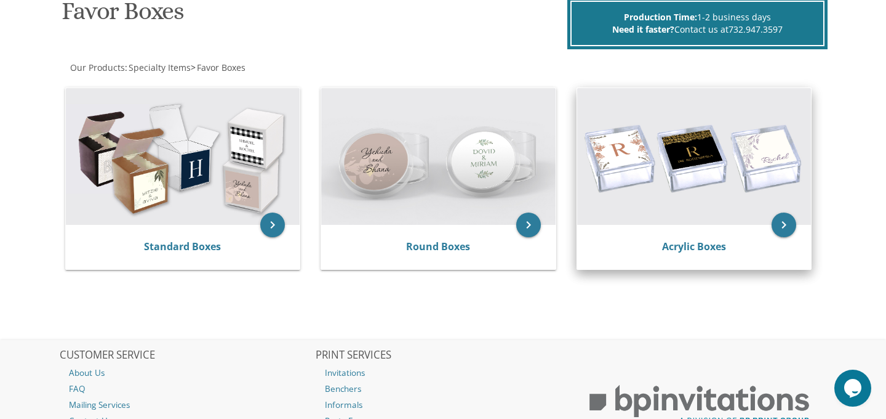
click at [771, 158] on img at bounding box center [694, 156] width 235 height 137
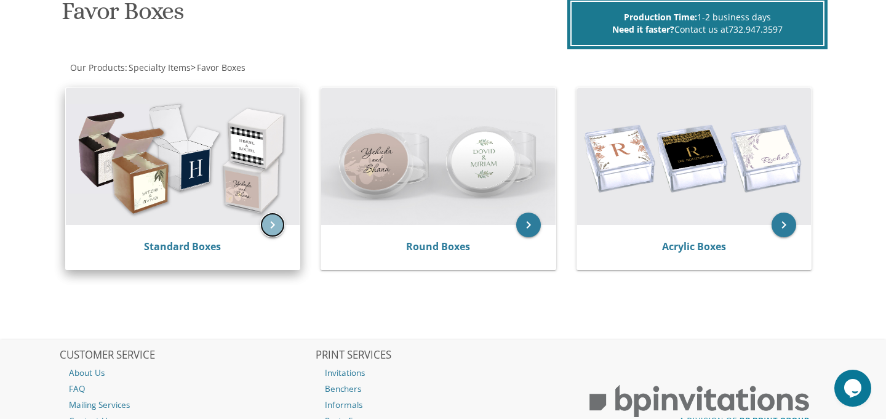
click at [271, 223] on icon "keyboard_arrow_right" at bounding box center [272, 224] width 25 height 25
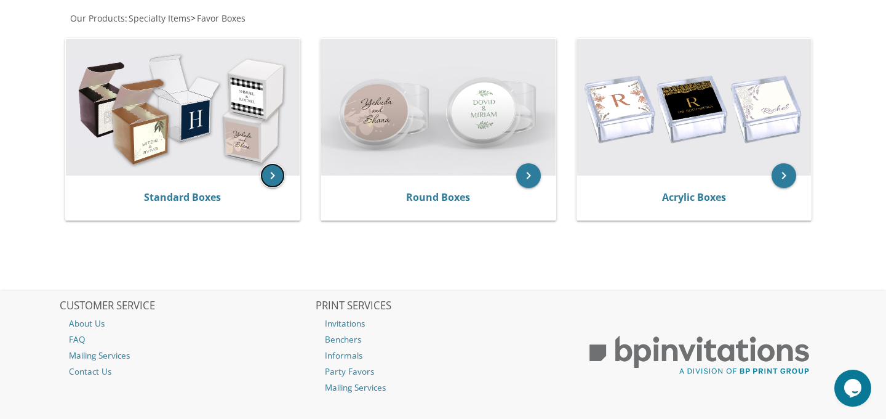
scroll to position [249, 0]
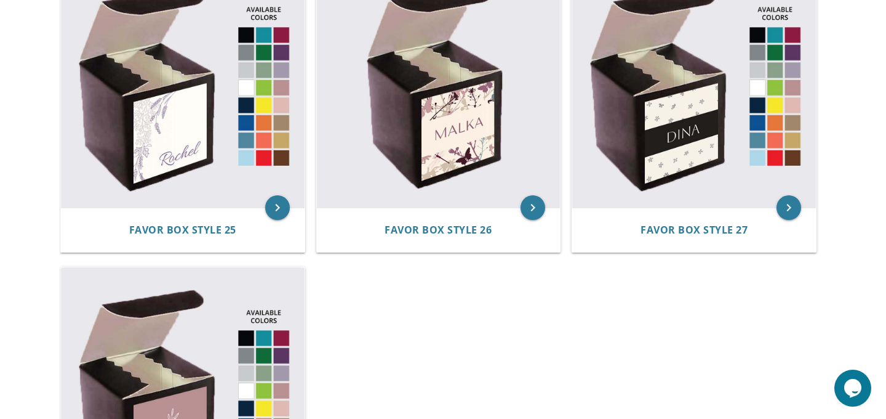
scroll to position [2746, 0]
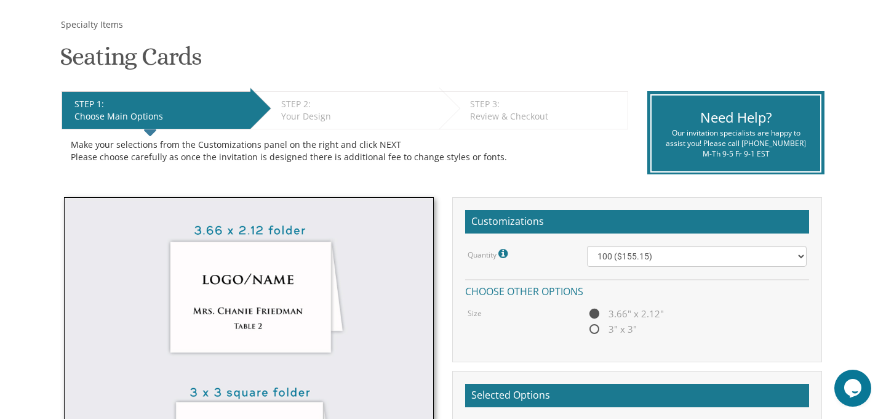
click at [353, 51] on div "Specialty Items Seating Cards SKU: sco STEP 1: EDIT Choose Main Options STEP 2:…" at bounding box center [444, 349] width 768 height 662
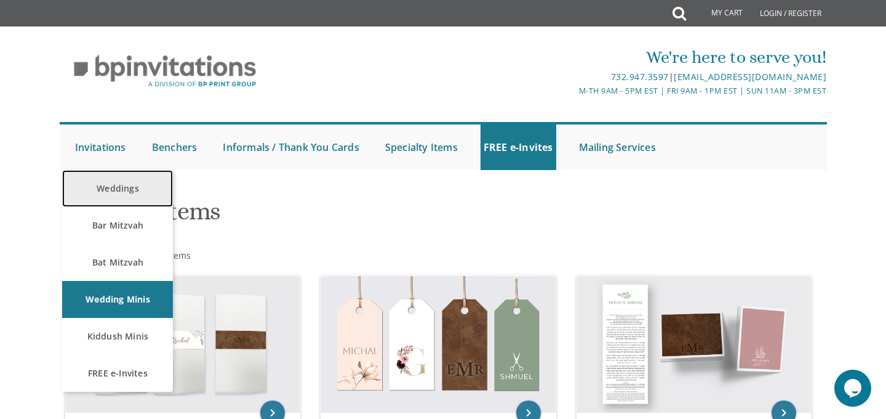
click at [112, 187] on link "Weddings" at bounding box center [117, 188] width 111 height 37
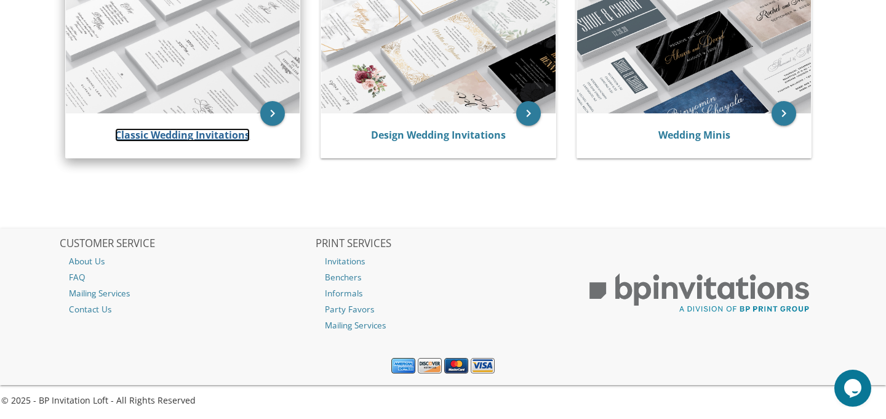
click at [203, 132] on link "Classic Wedding Invitations" at bounding box center [182, 135] width 135 height 14
click at [209, 135] on link "Classic Wedding Invitations" at bounding box center [182, 135] width 135 height 14
click at [271, 115] on icon "keyboard_arrow_right" at bounding box center [272, 113] width 25 height 25
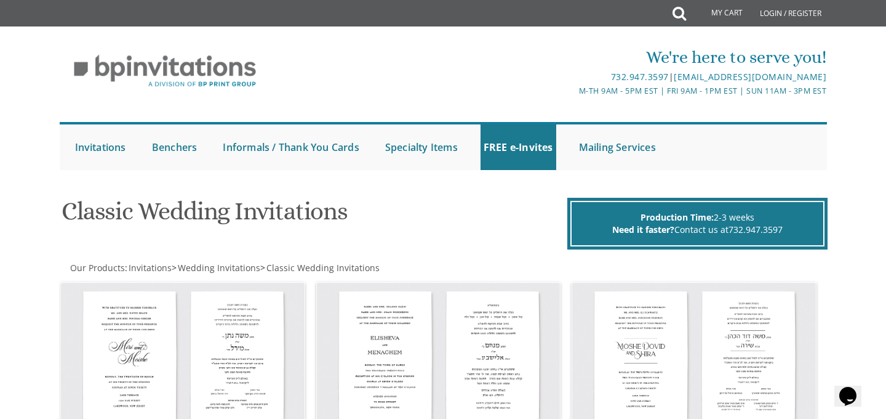
scroll to position [18, 0]
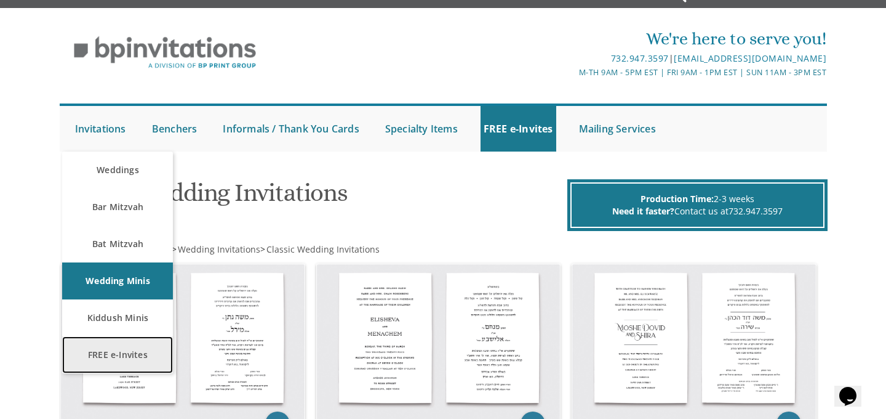
click at [94, 356] on link "FREE e-Invites" at bounding box center [117, 354] width 111 height 37
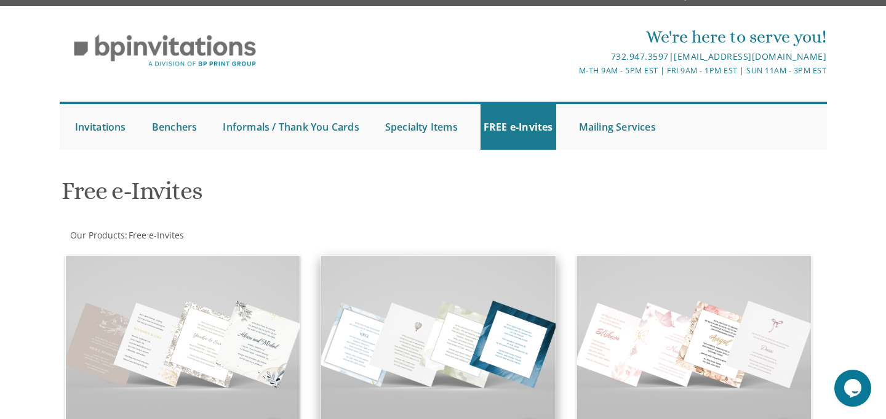
scroll to position [17, 0]
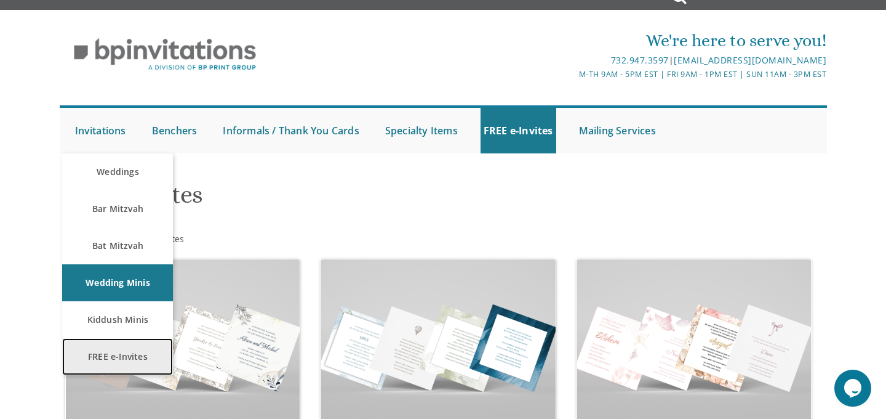
click at [101, 348] on link "FREE e-Invites" at bounding box center [117, 356] width 111 height 37
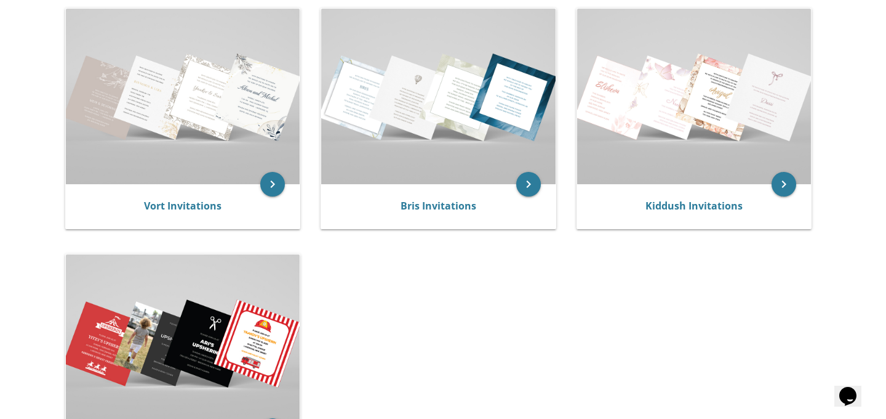
scroll to position [240, 0]
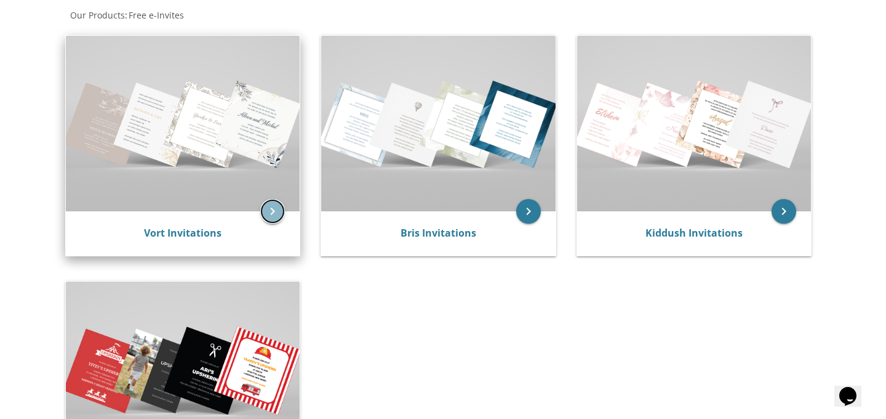
click at [268, 204] on icon "keyboard_arrow_right" at bounding box center [272, 211] width 25 height 25
click at [175, 232] on link "Vort Invitations" at bounding box center [183, 233] width 78 height 14
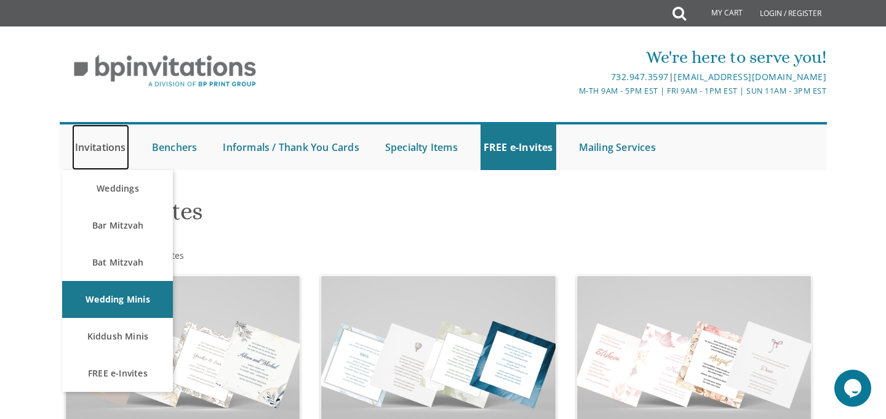
click at [105, 146] on link "Invitations" at bounding box center [100, 147] width 57 height 46
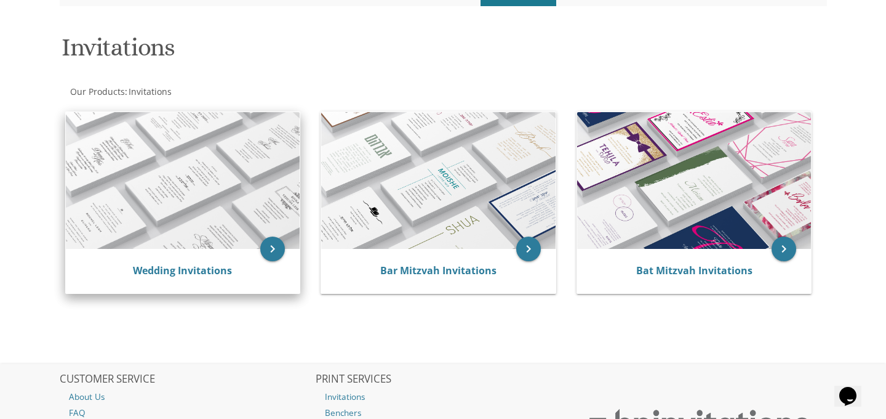
scroll to position [165, 0]
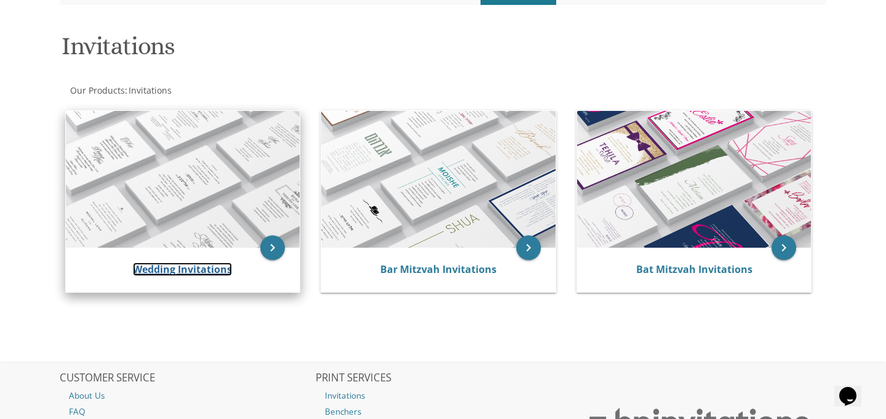
click at [158, 265] on link "Wedding Invitations" at bounding box center [182, 269] width 99 height 14
